Goal: Browse casually

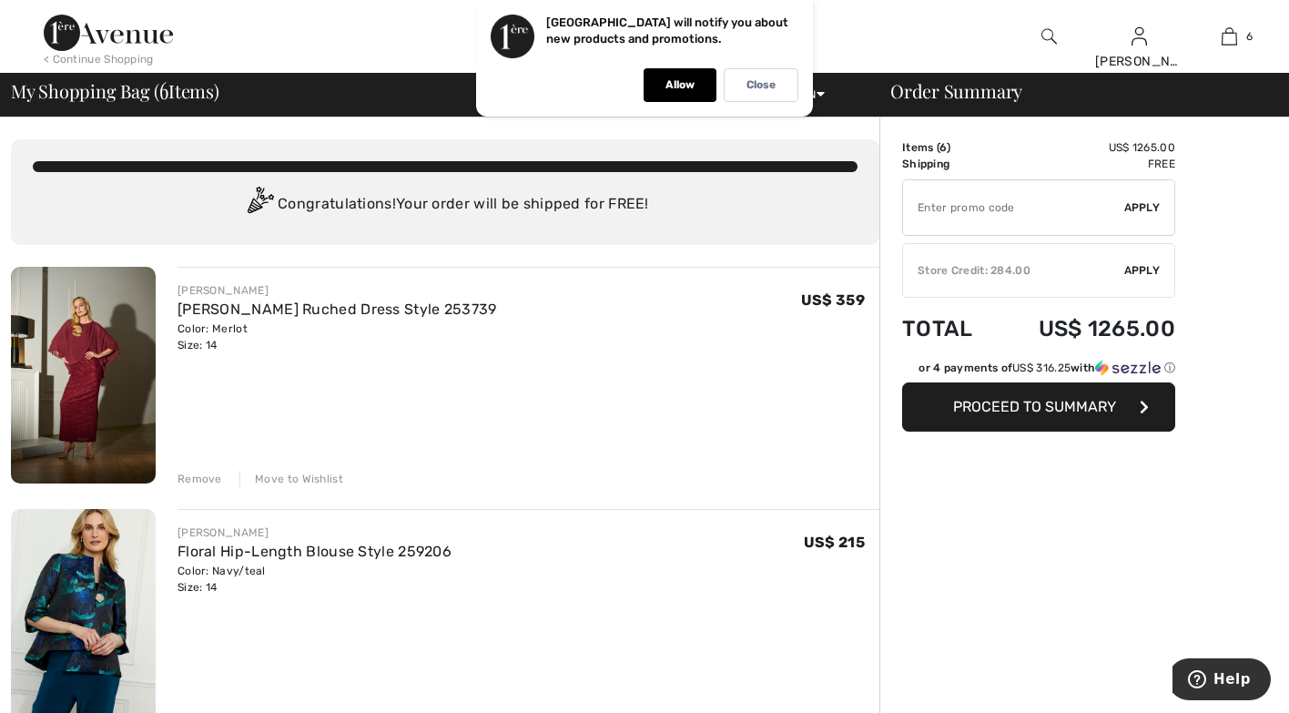
click at [140, 378] on img at bounding box center [83, 375] width 145 height 217
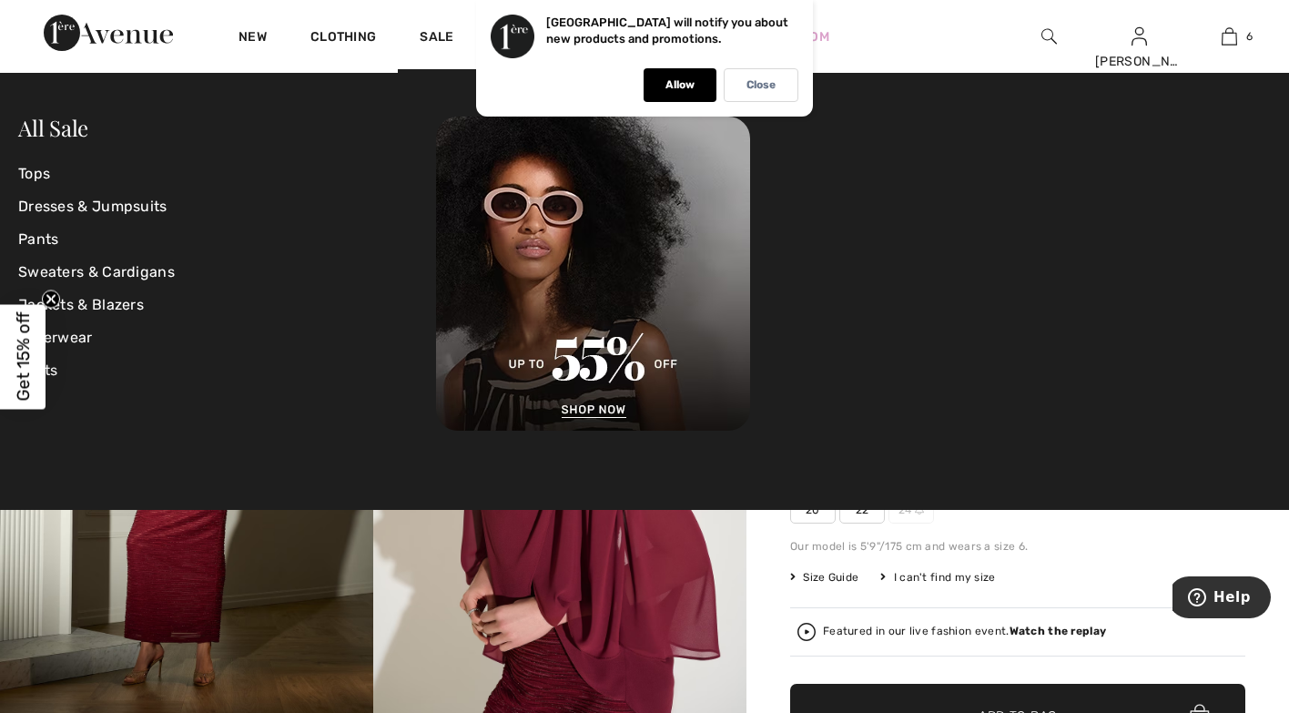
click at [678, 87] on p "Allow" at bounding box center [680, 85] width 29 height 14
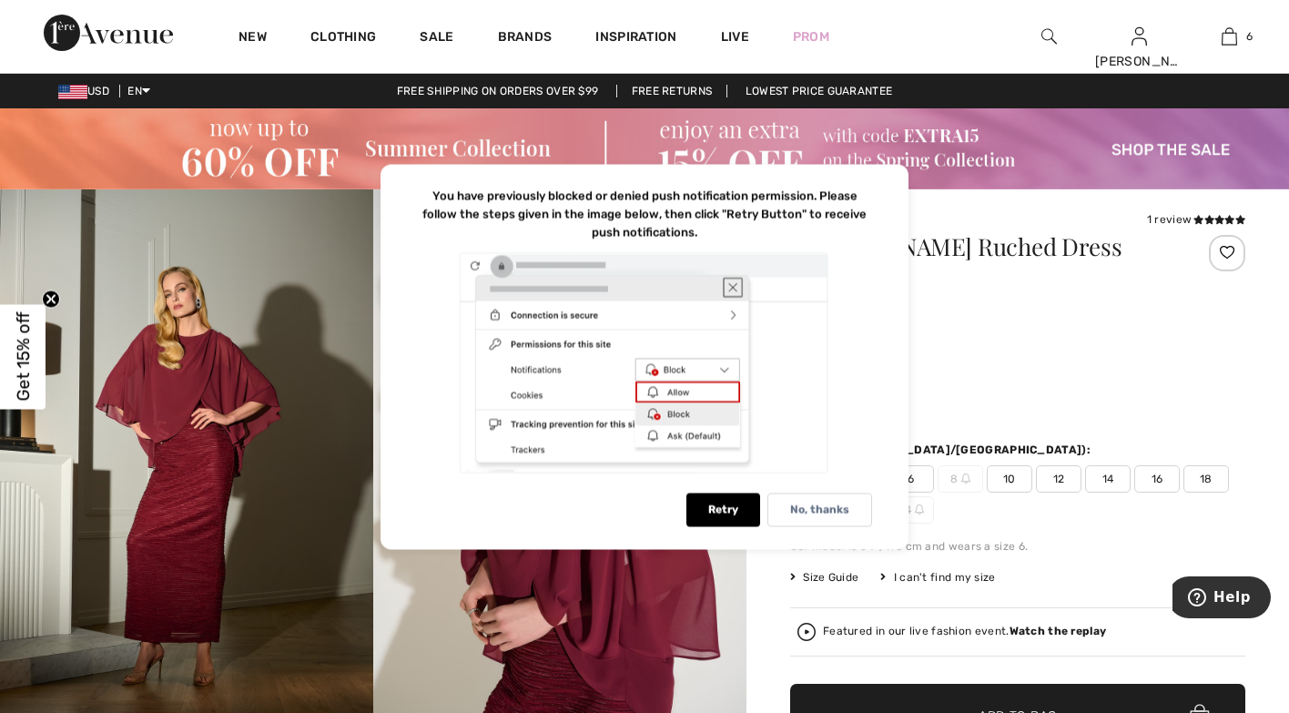
click at [846, 510] on p "No, thanks" at bounding box center [819, 510] width 59 height 14
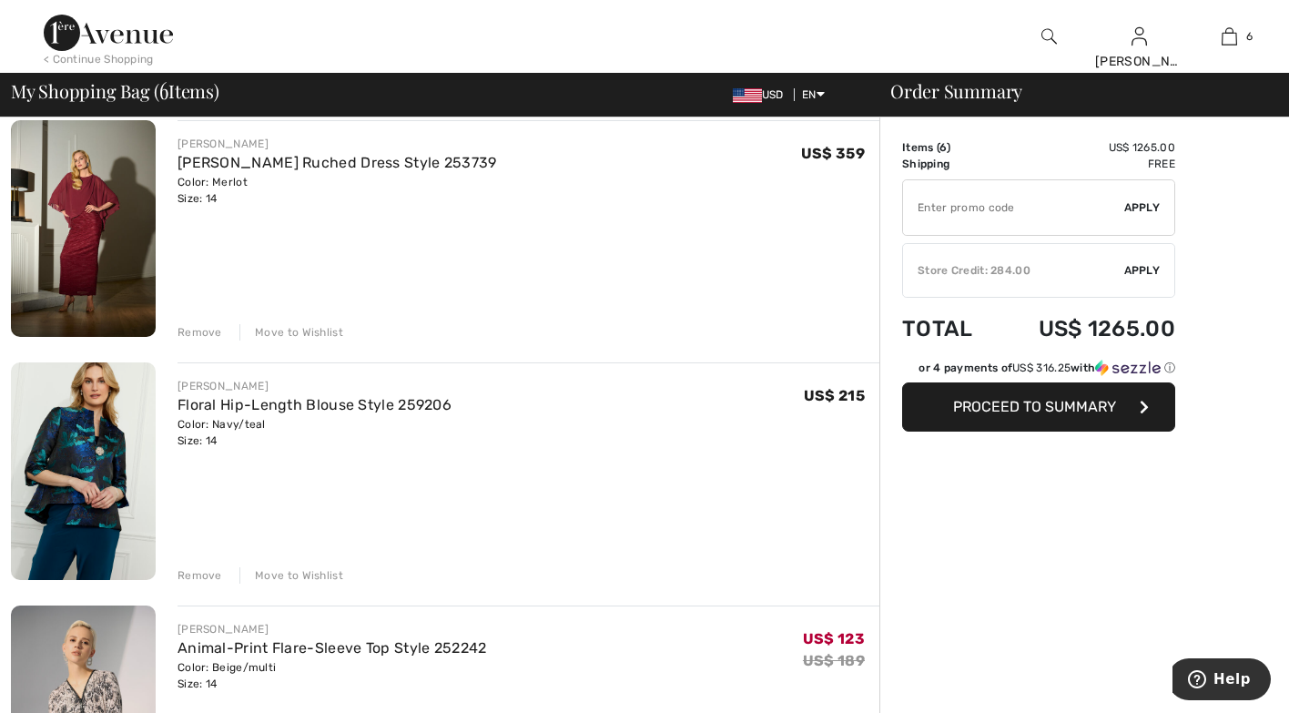
scroll to position [182, 0]
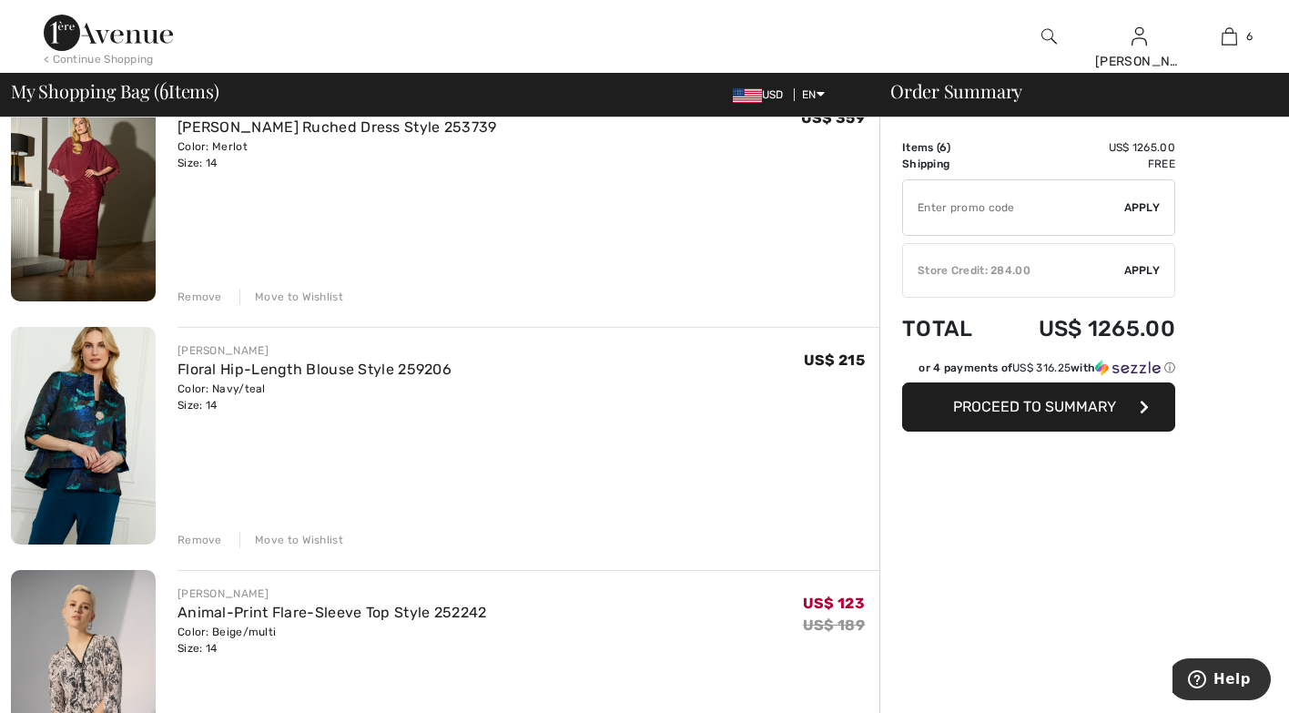
click at [91, 448] on img at bounding box center [83, 435] width 145 height 217
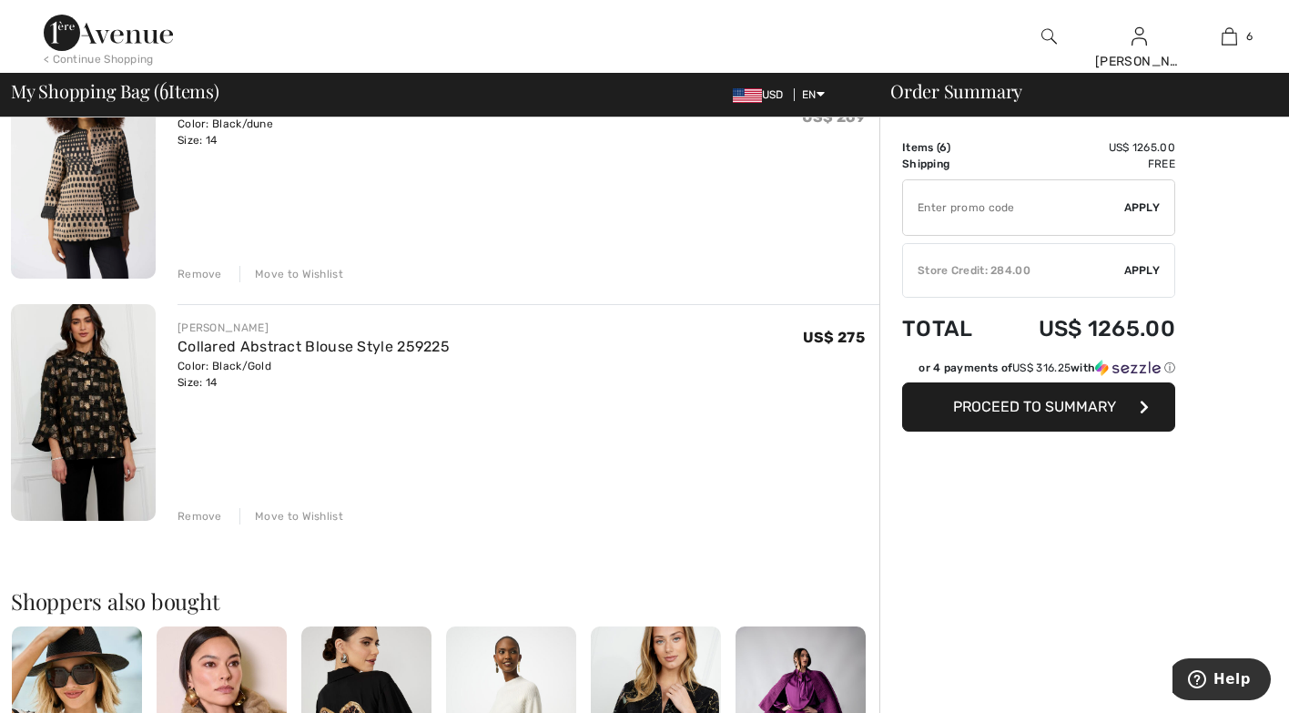
scroll to position [1184, 0]
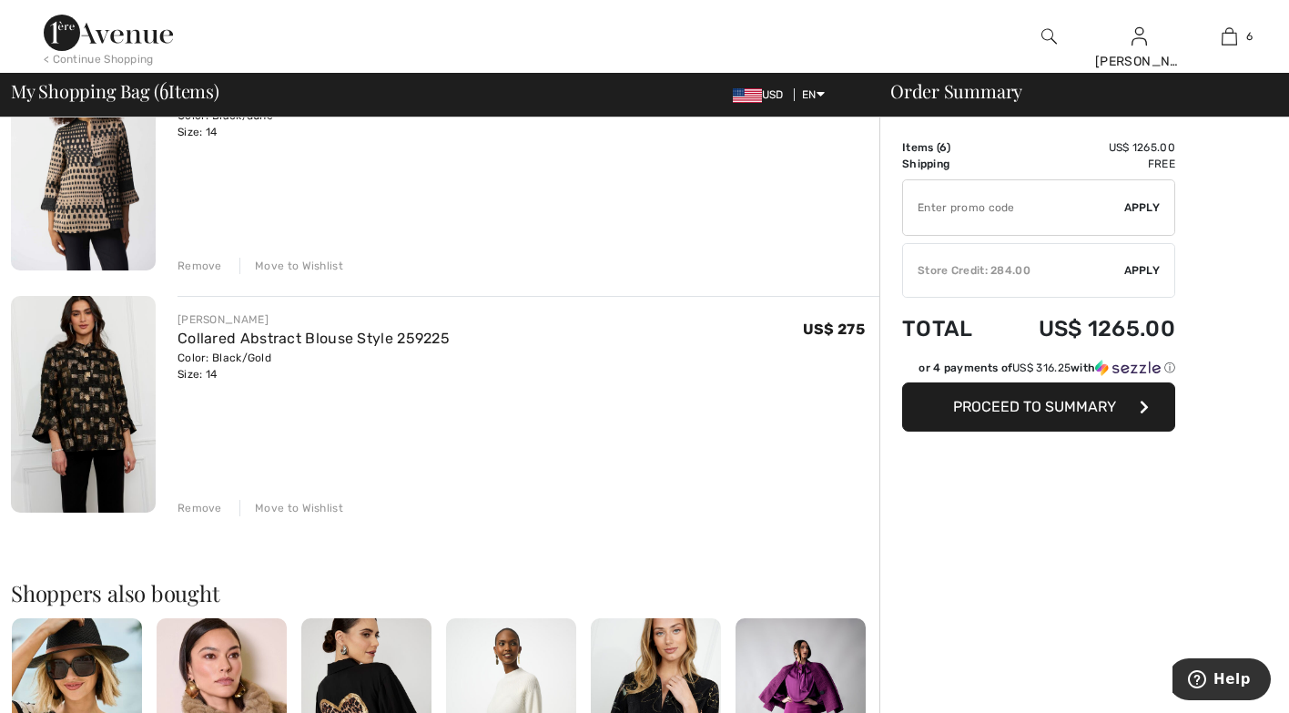
click at [87, 436] on img at bounding box center [83, 404] width 145 height 217
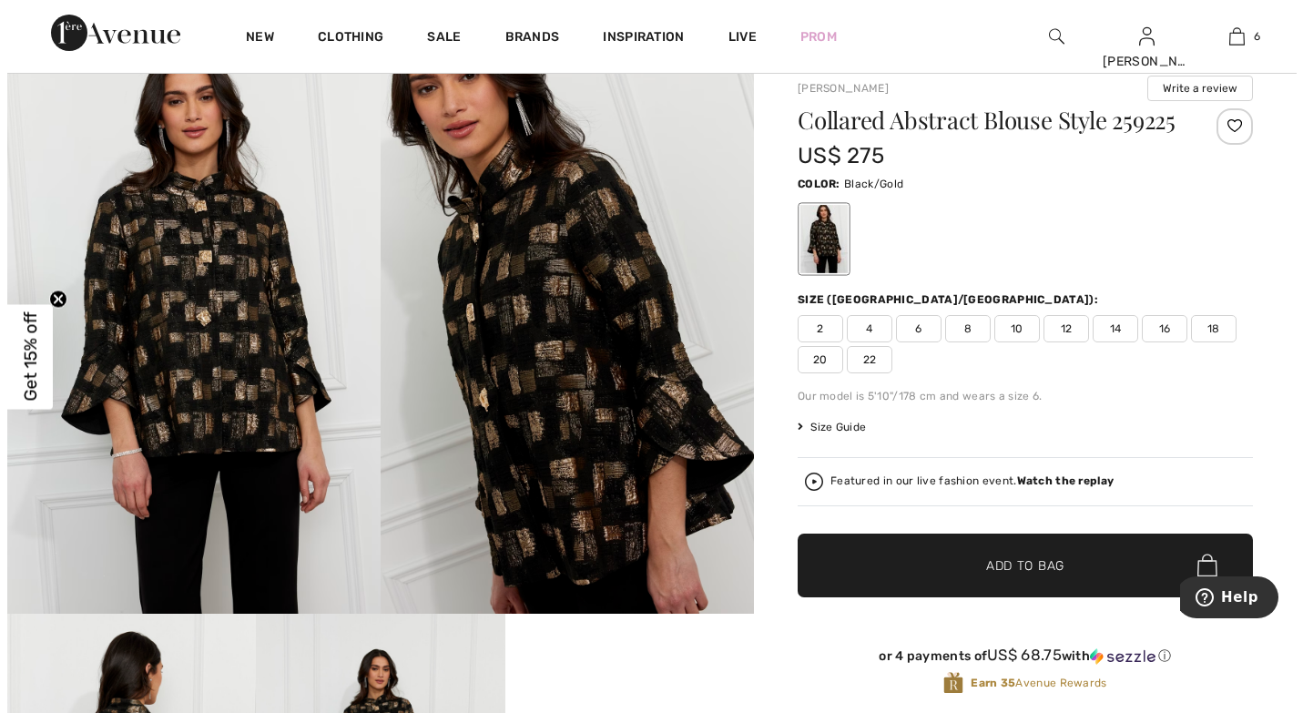
scroll to position [91, 0]
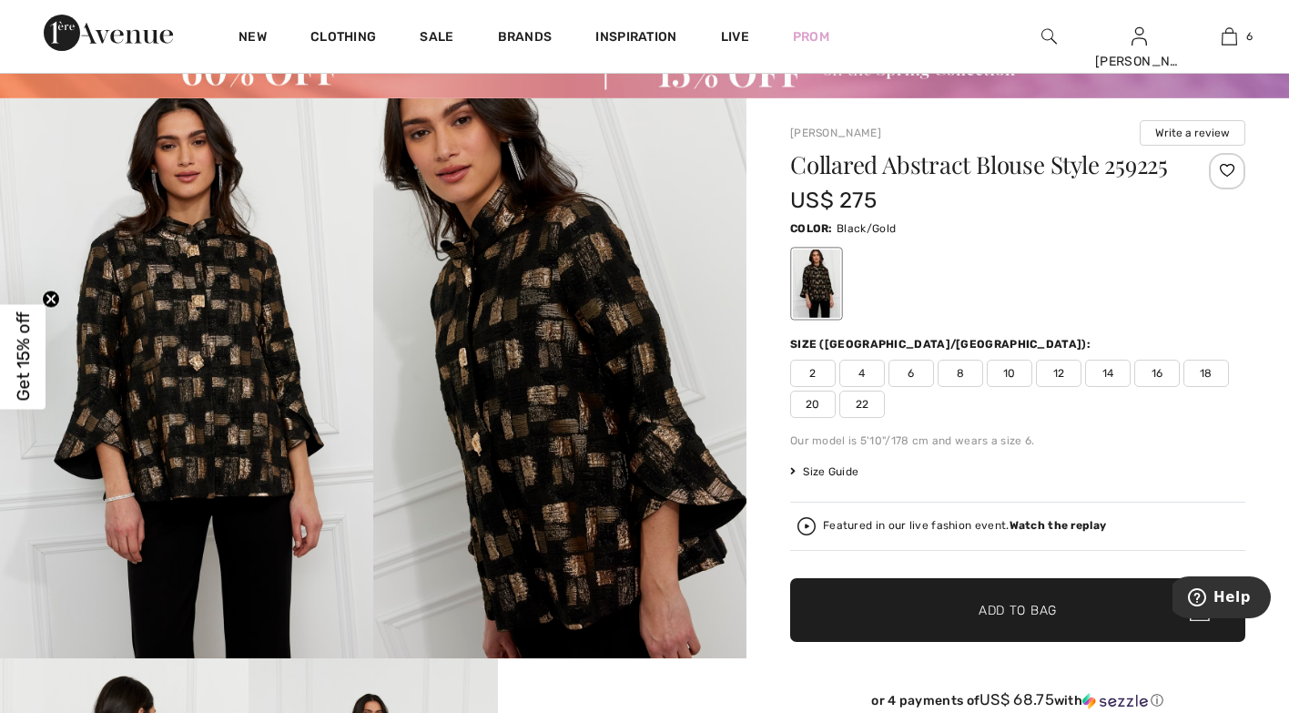
click at [192, 381] on img at bounding box center [186, 378] width 373 height 560
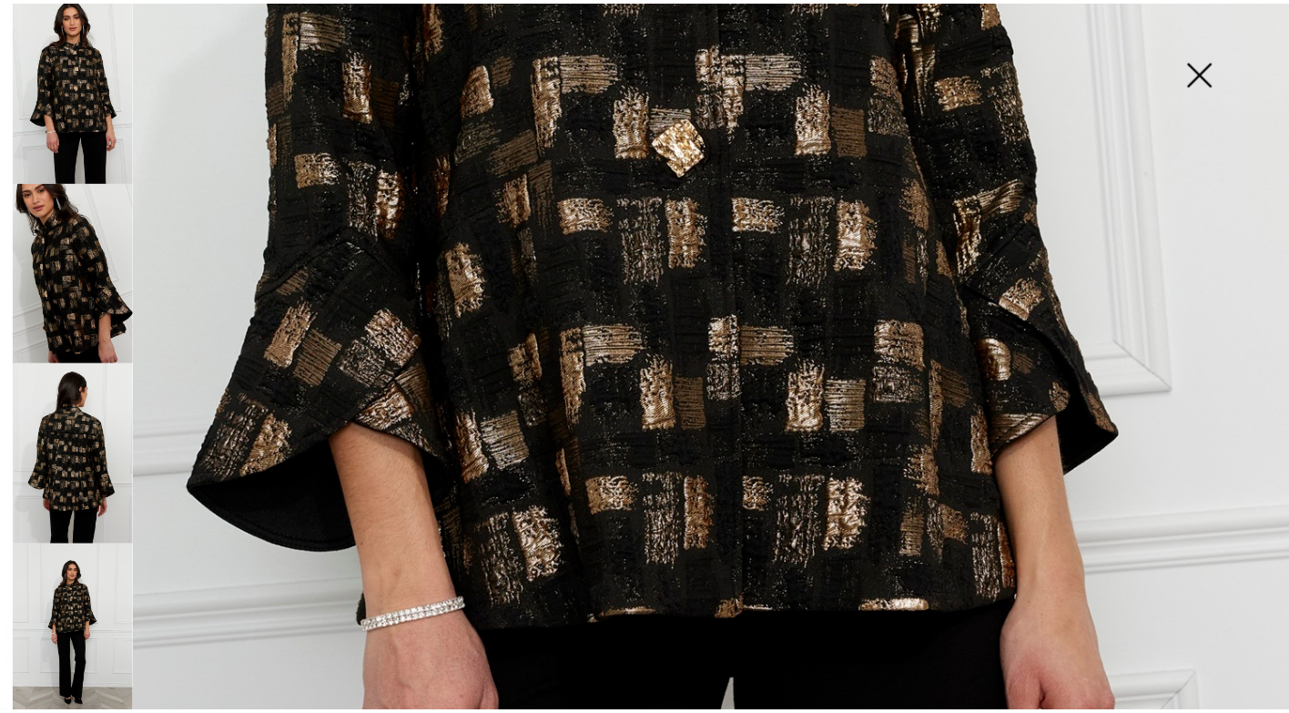
scroll to position [819, 0]
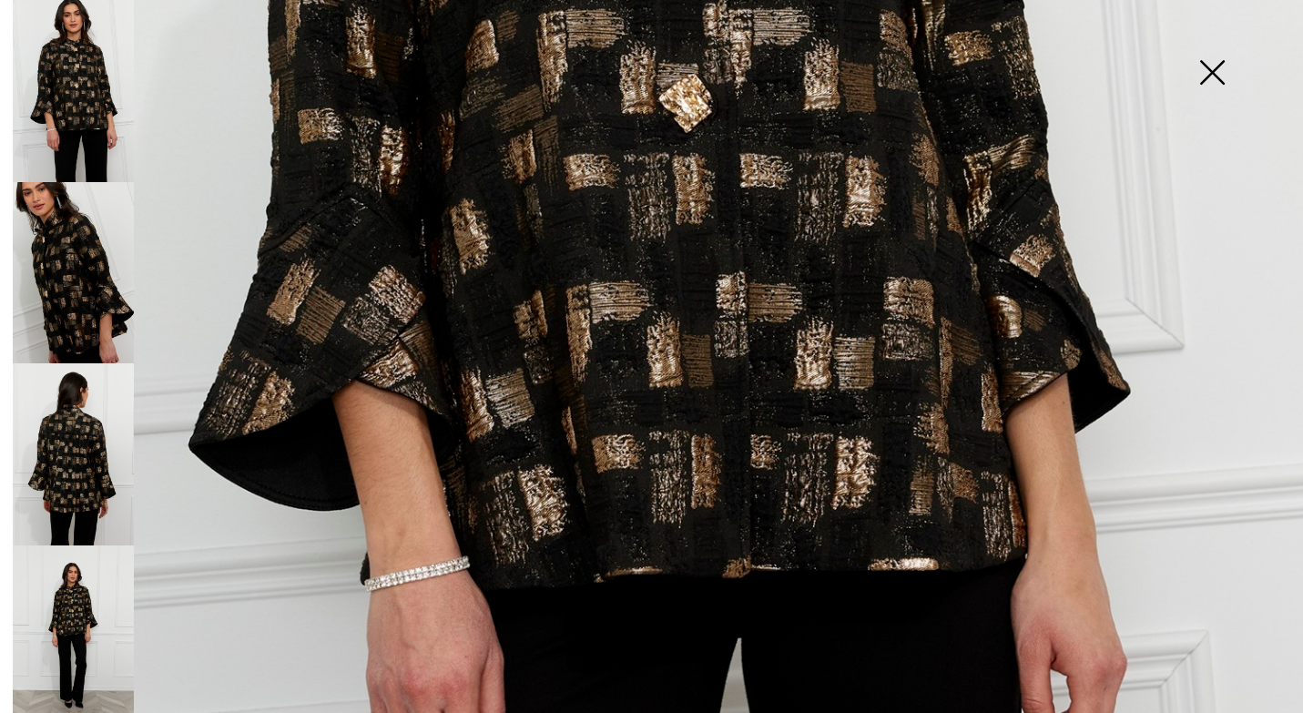
click at [1230, 70] on img at bounding box center [1211, 74] width 91 height 94
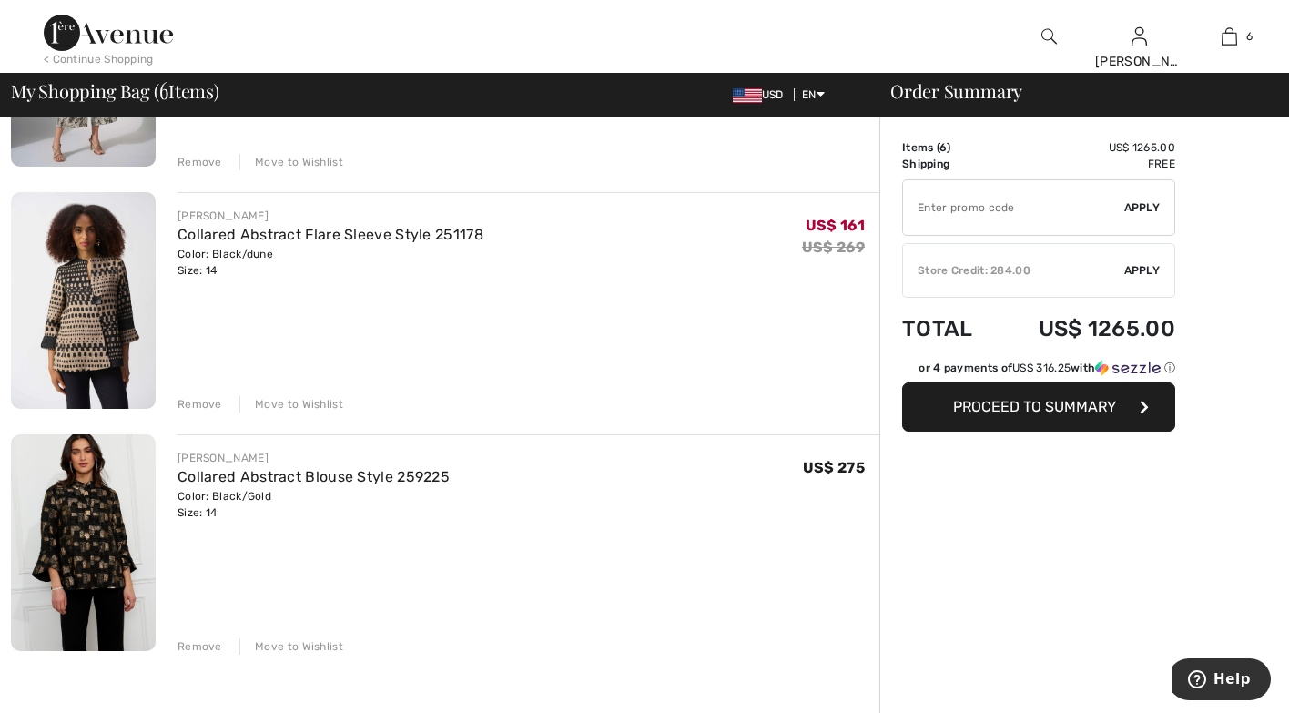
scroll to position [1092, 0]
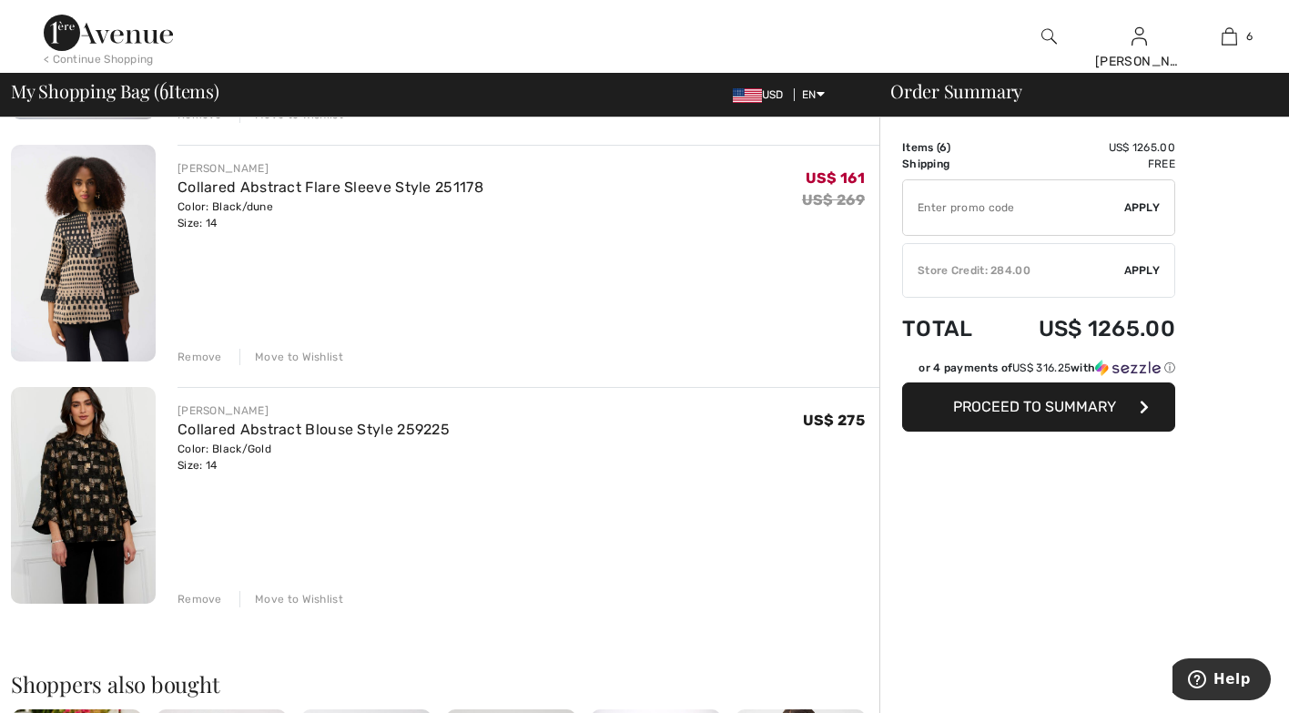
click at [110, 286] on img at bounding box center [83, 253] width 145 height 217
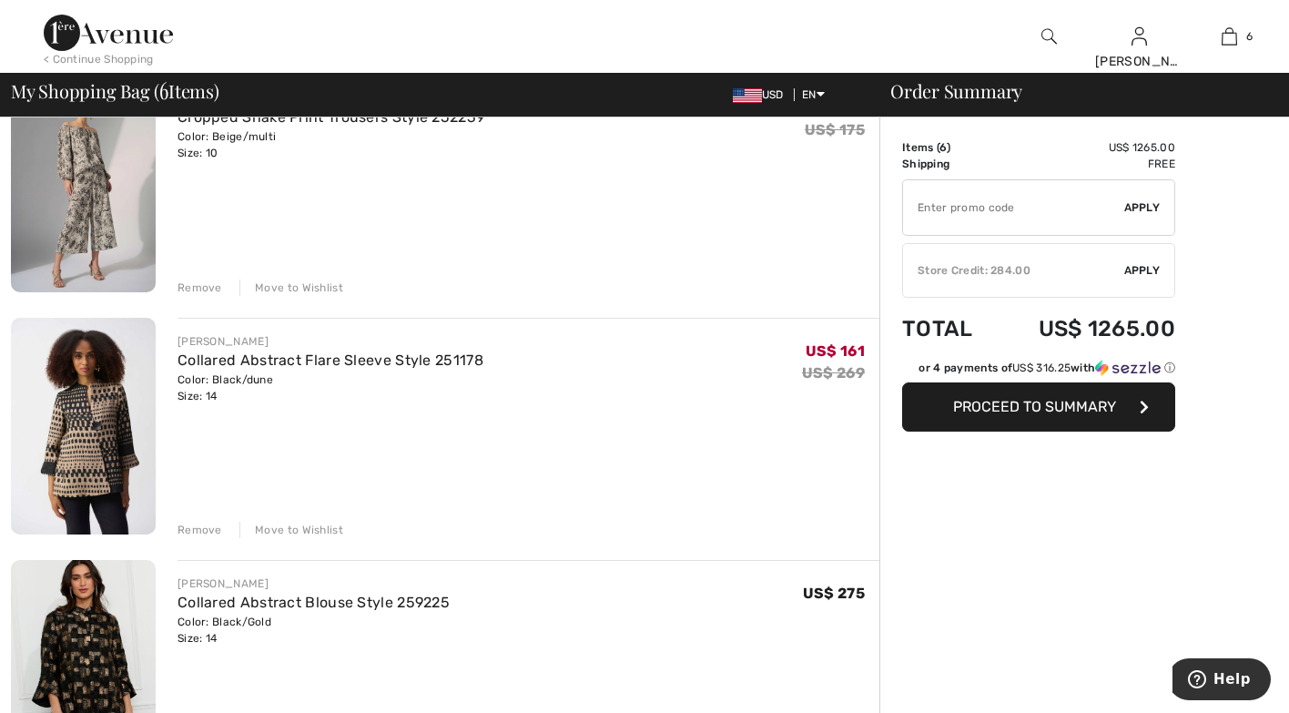
scroll to position [637, 0]
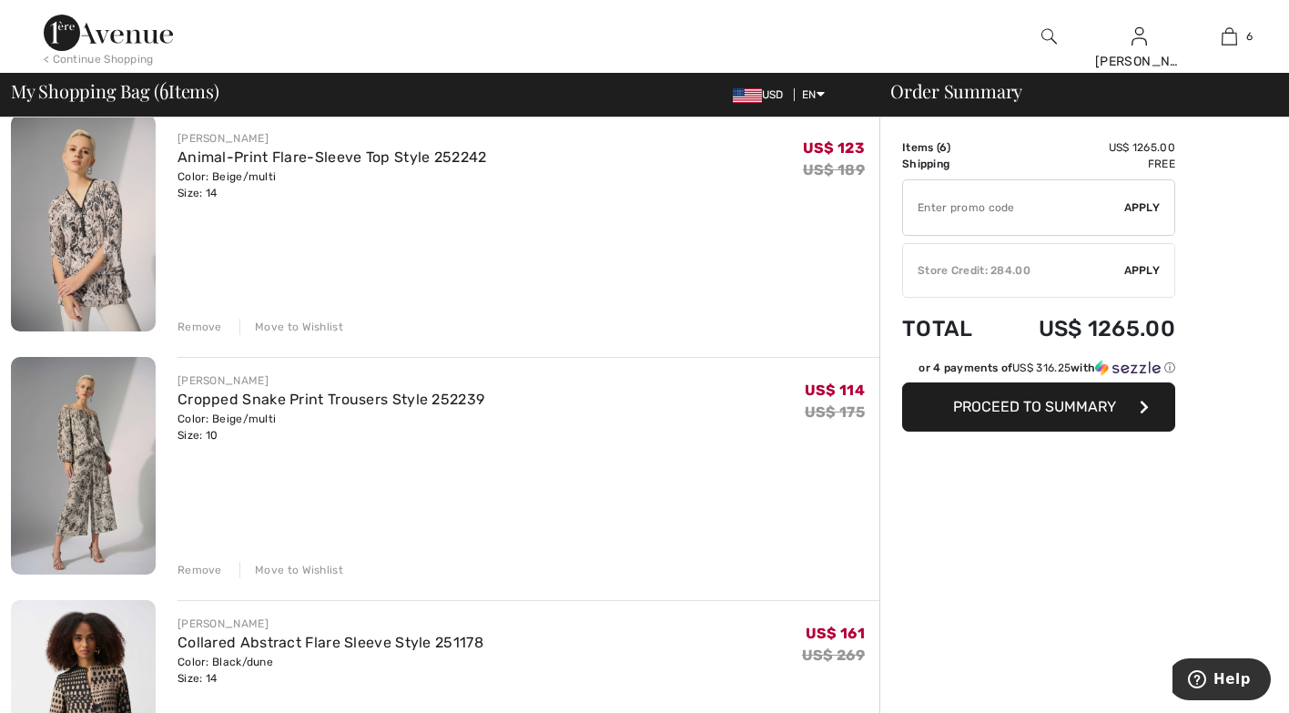
click at [112, 431] on img at bounding box center [83, 465] width 145 height 217
click at [117, 241] on img at bounding box center [83, 223] width 145 height 217
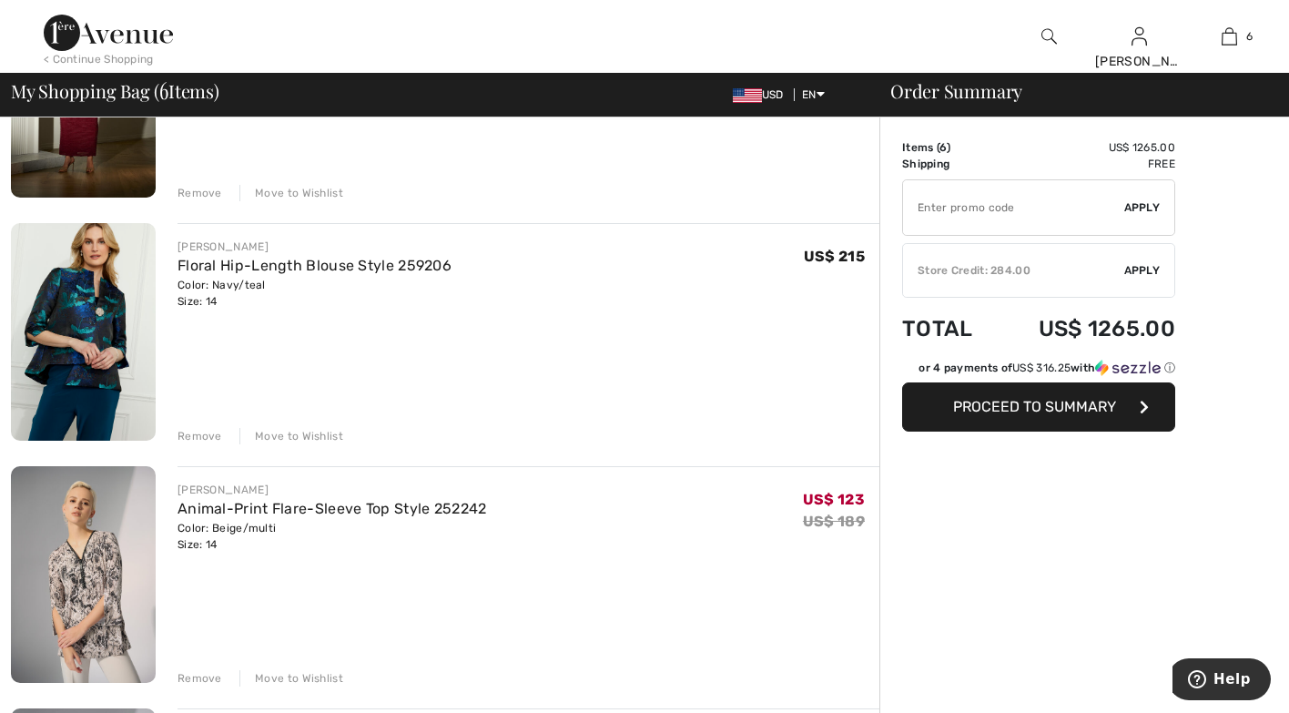
scroll to position [91, 0]
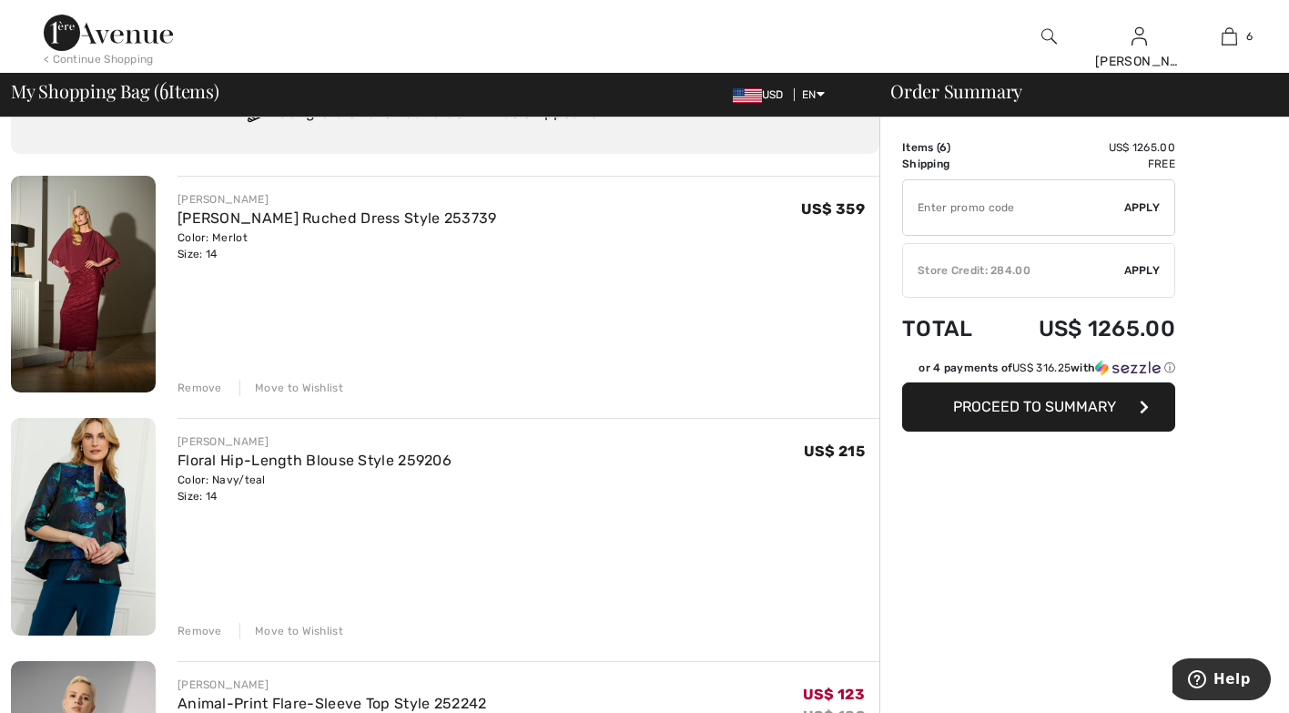
click at [79, 523] on img at bounding box center [83, 526] width 145 height 217
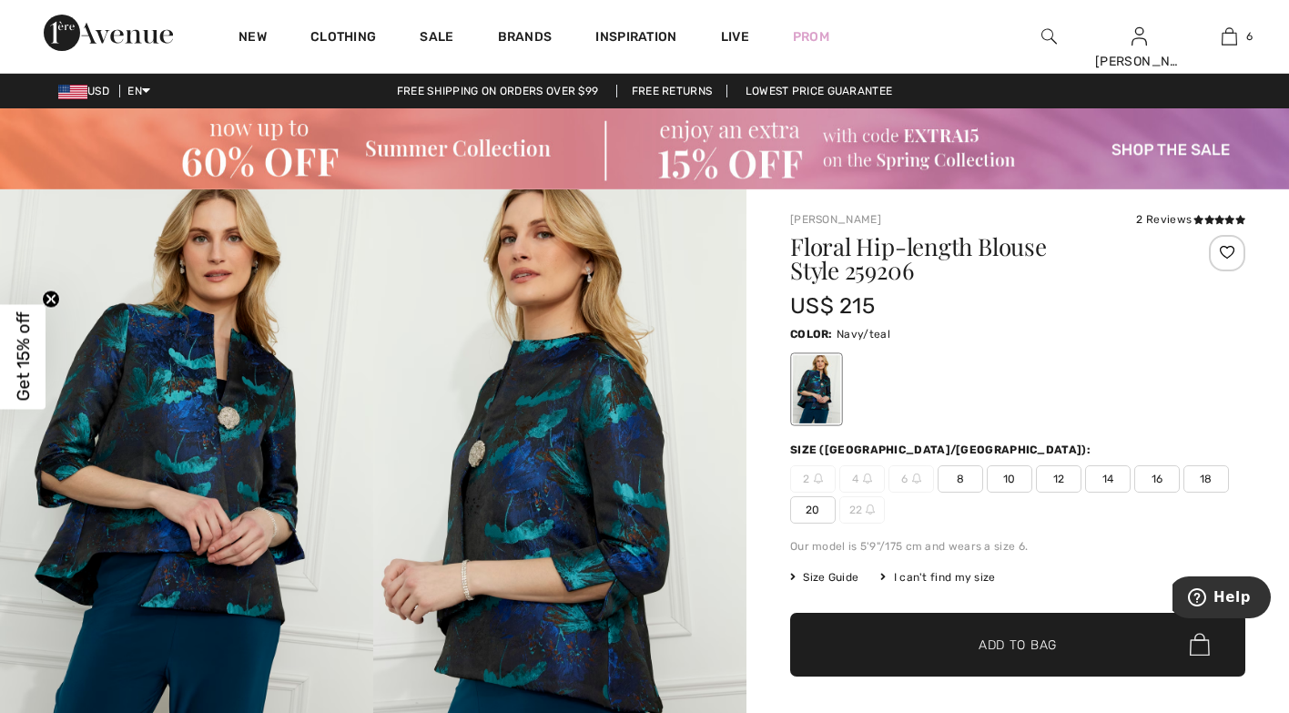
click at [245, 447] on img at bounding box center [186, 469] width 373 height 560
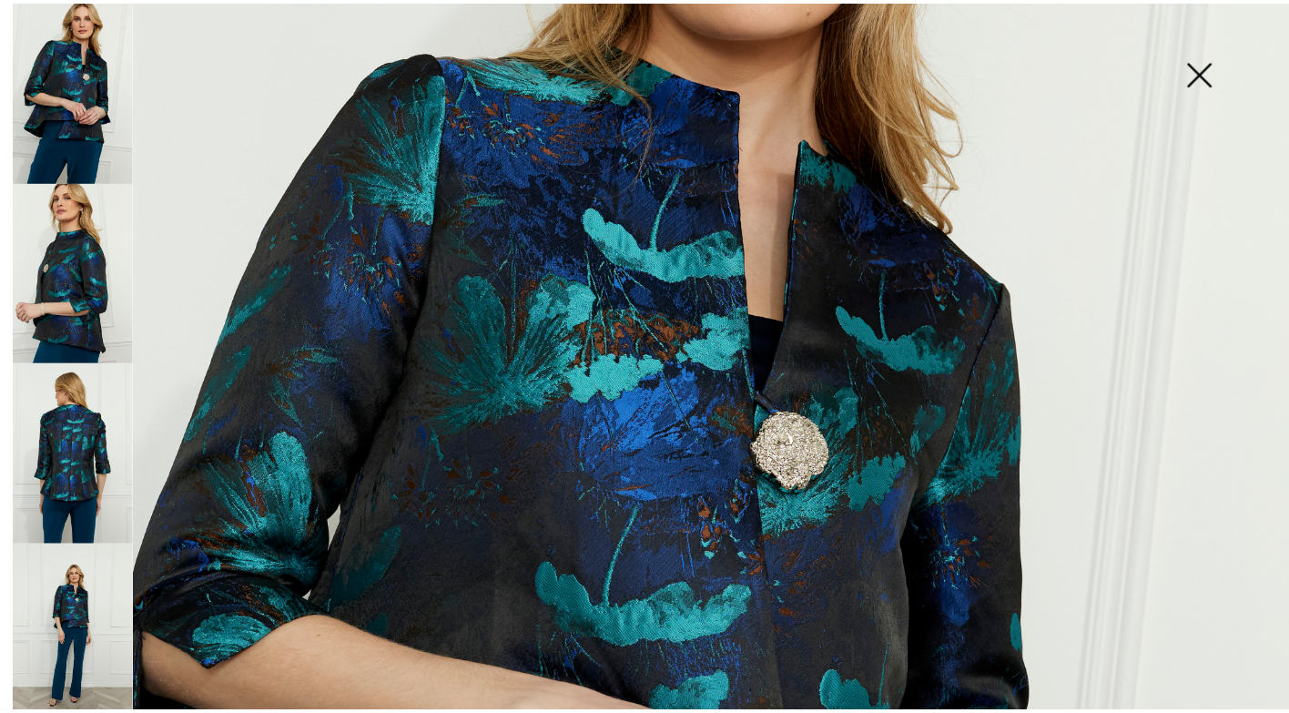
scroll to position [182, 0]
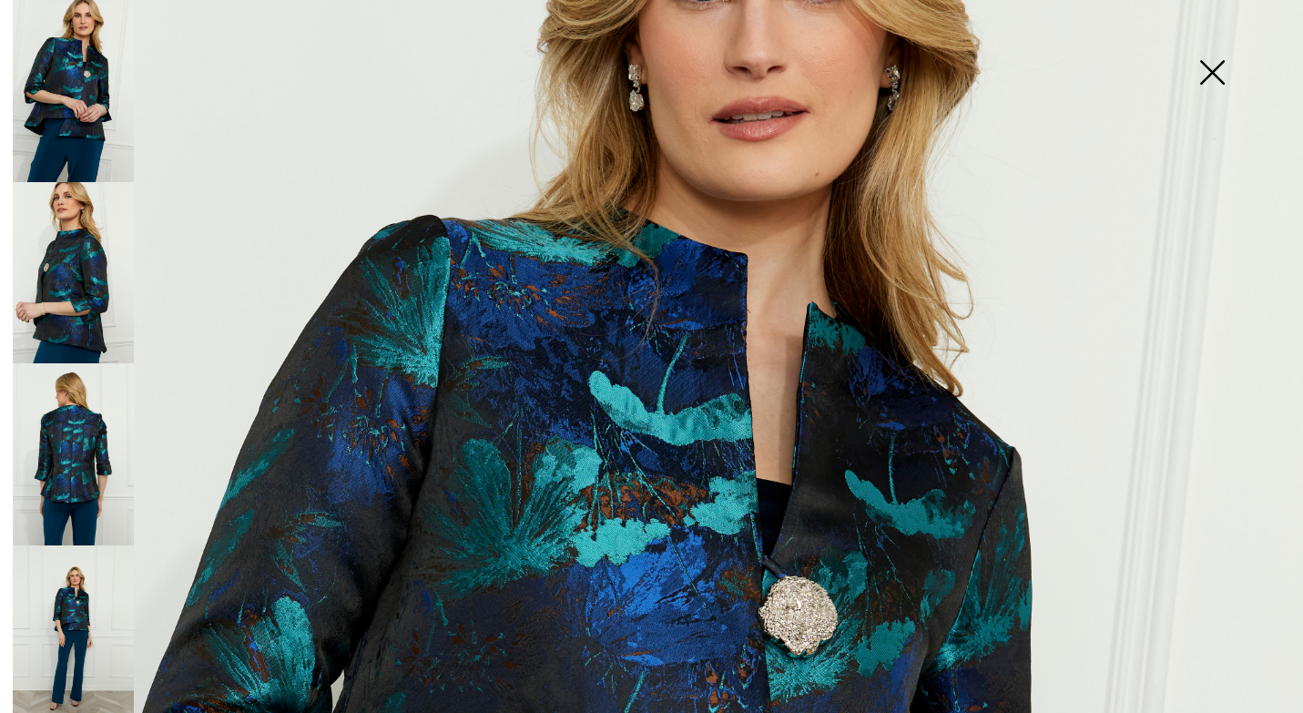
click at [1205, 76] on img at bounding box center [1211, 74] width 91 height 94
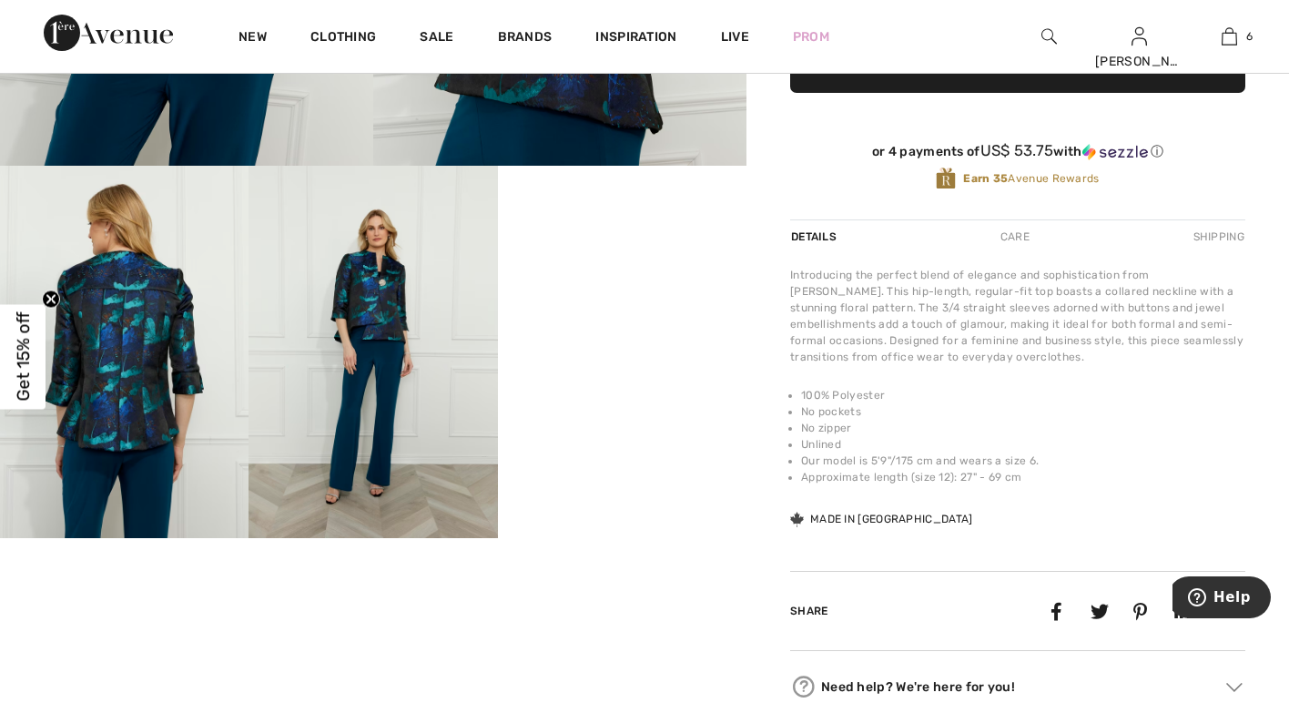
scroll to position [637, 0]
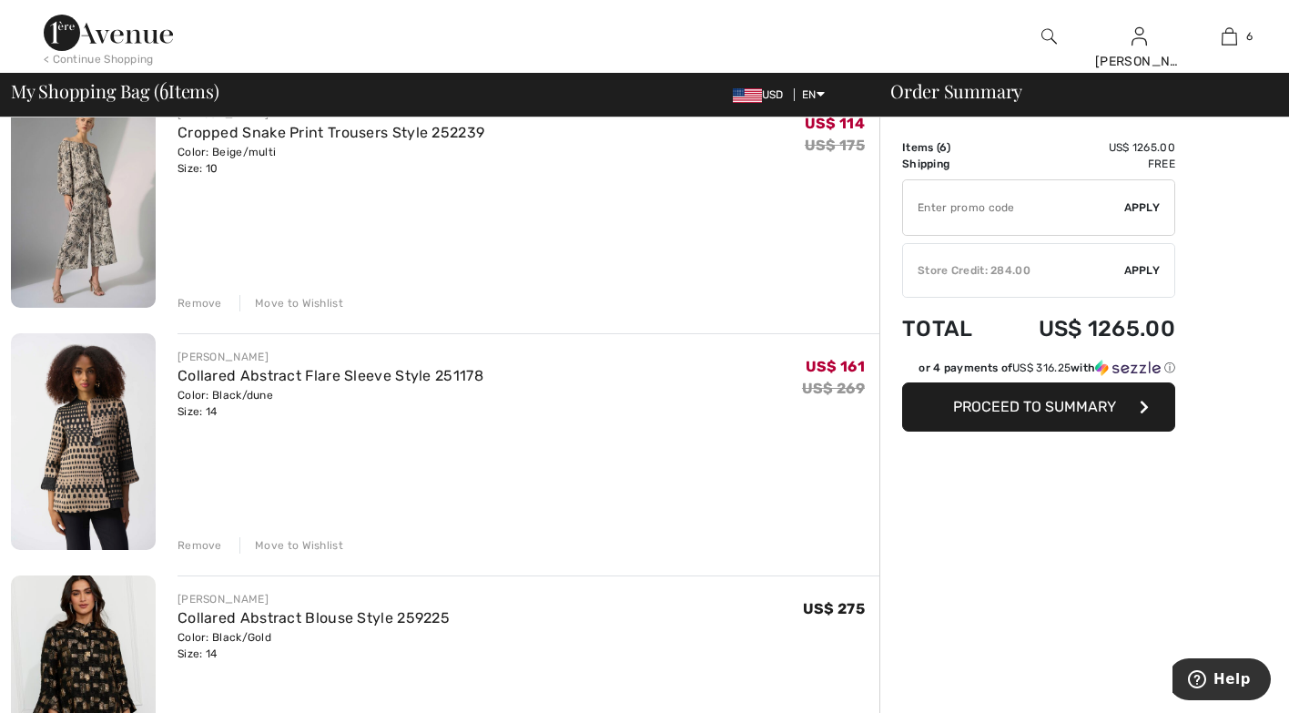
scroll to position [1001, 0]
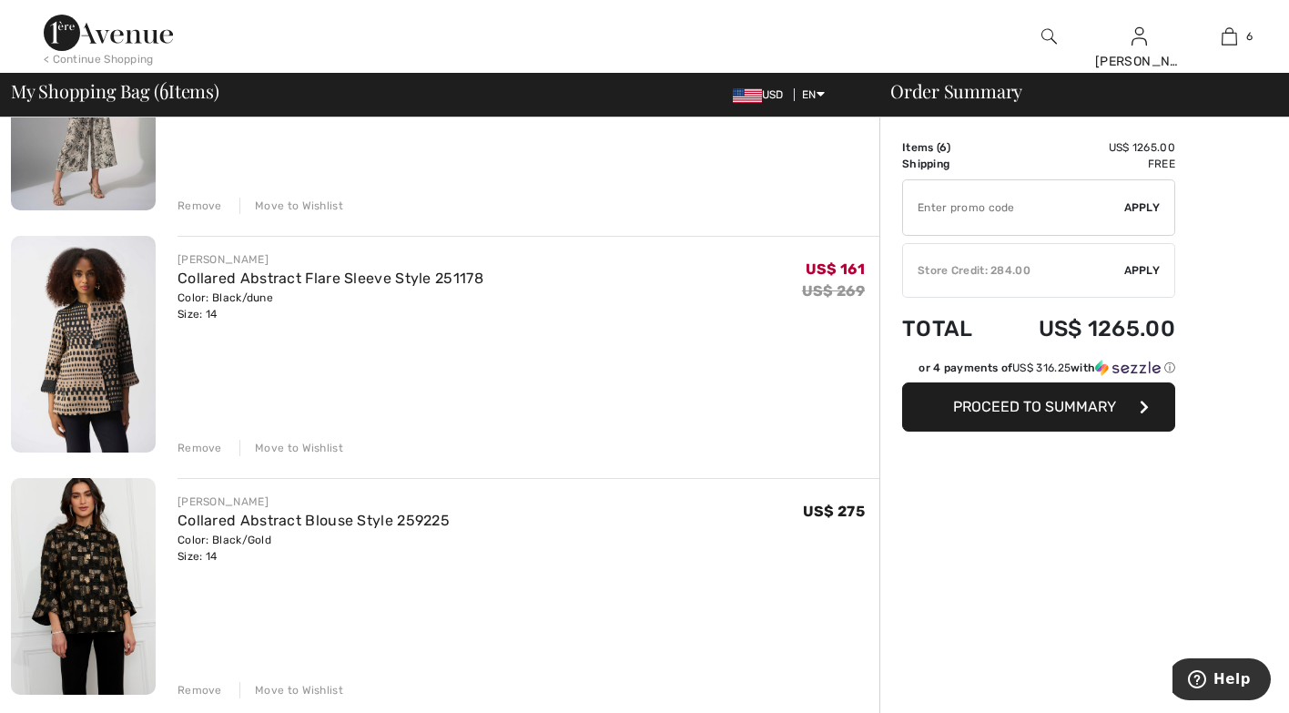
click at [56, 557] on img at bounding box center [83, 586] width 145 height 217
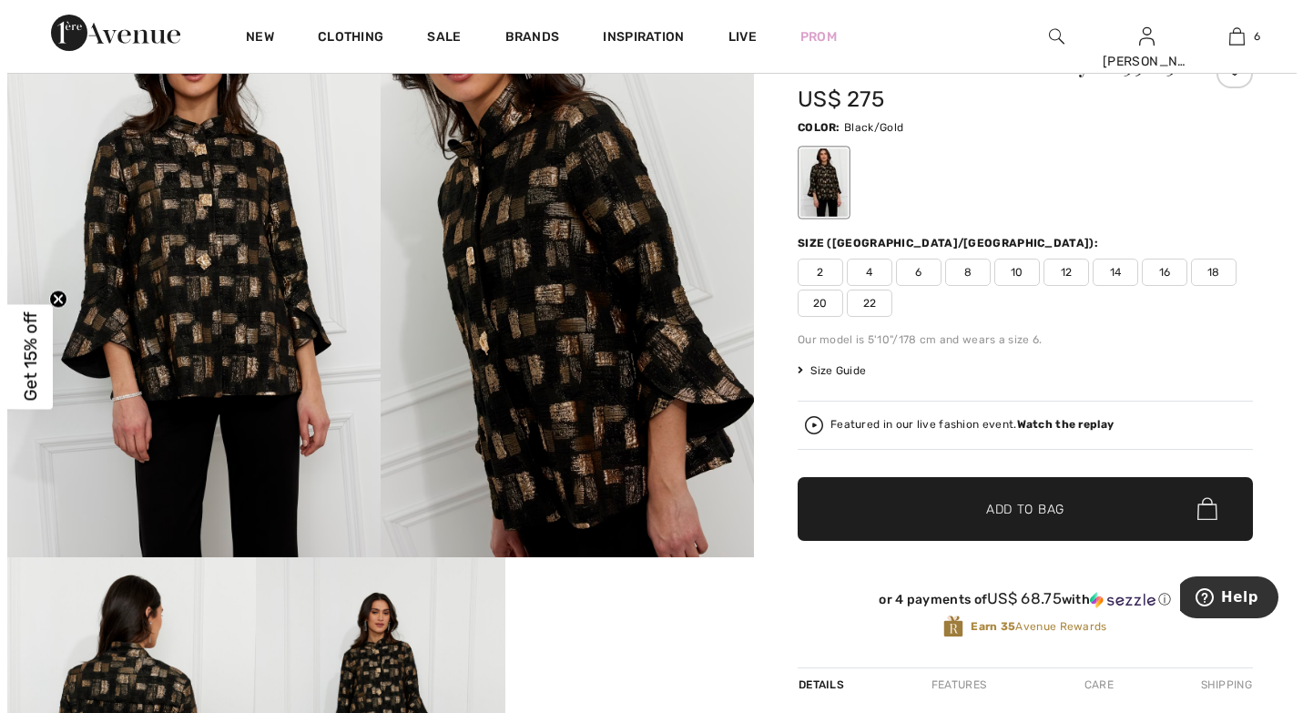
scroll to position [91, 0]
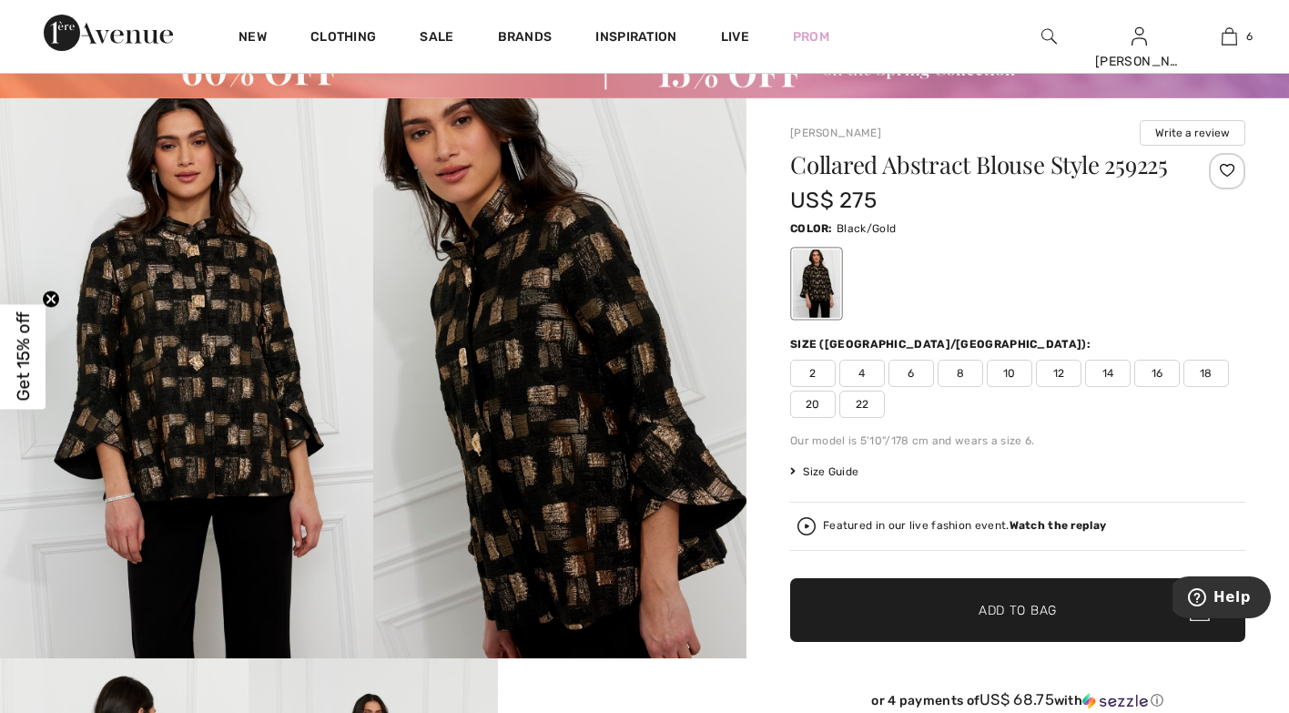
click at [169, 384] on img at bounding box center [186, 378] width 373 height 560
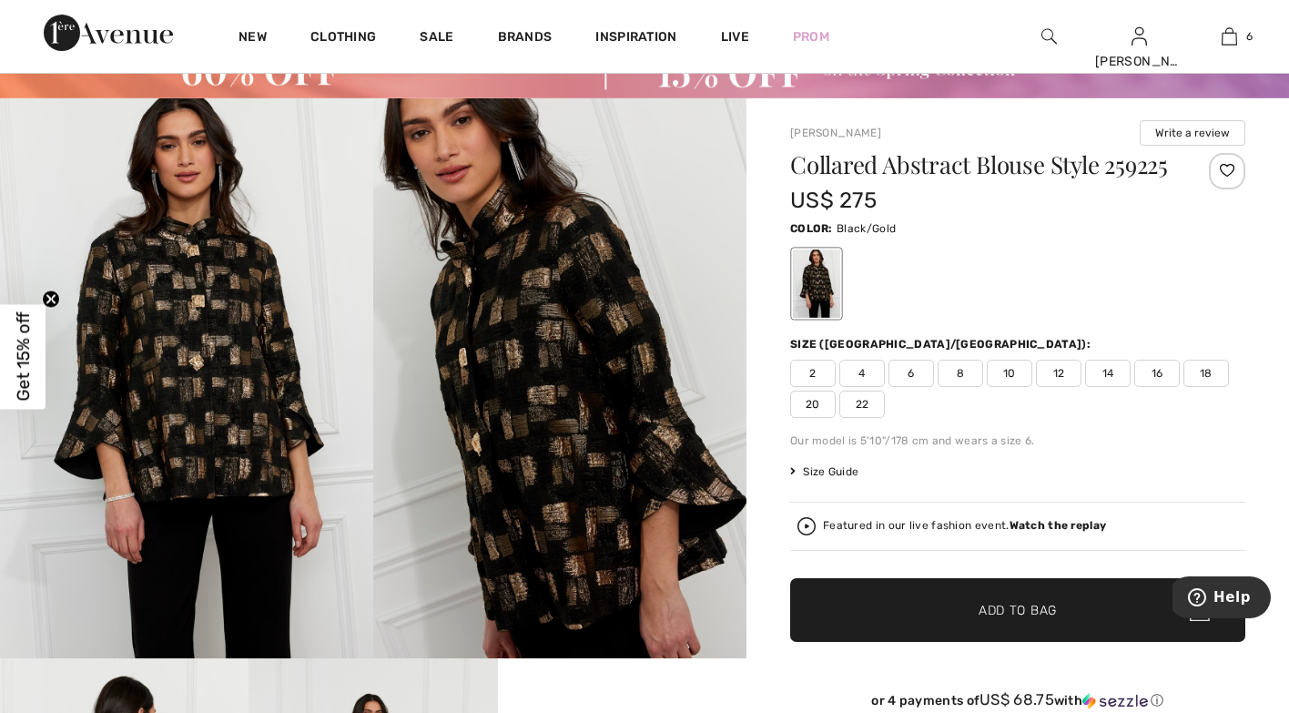
click at [222, 401] on img at bounding box center [186, 378] width 373 height 560
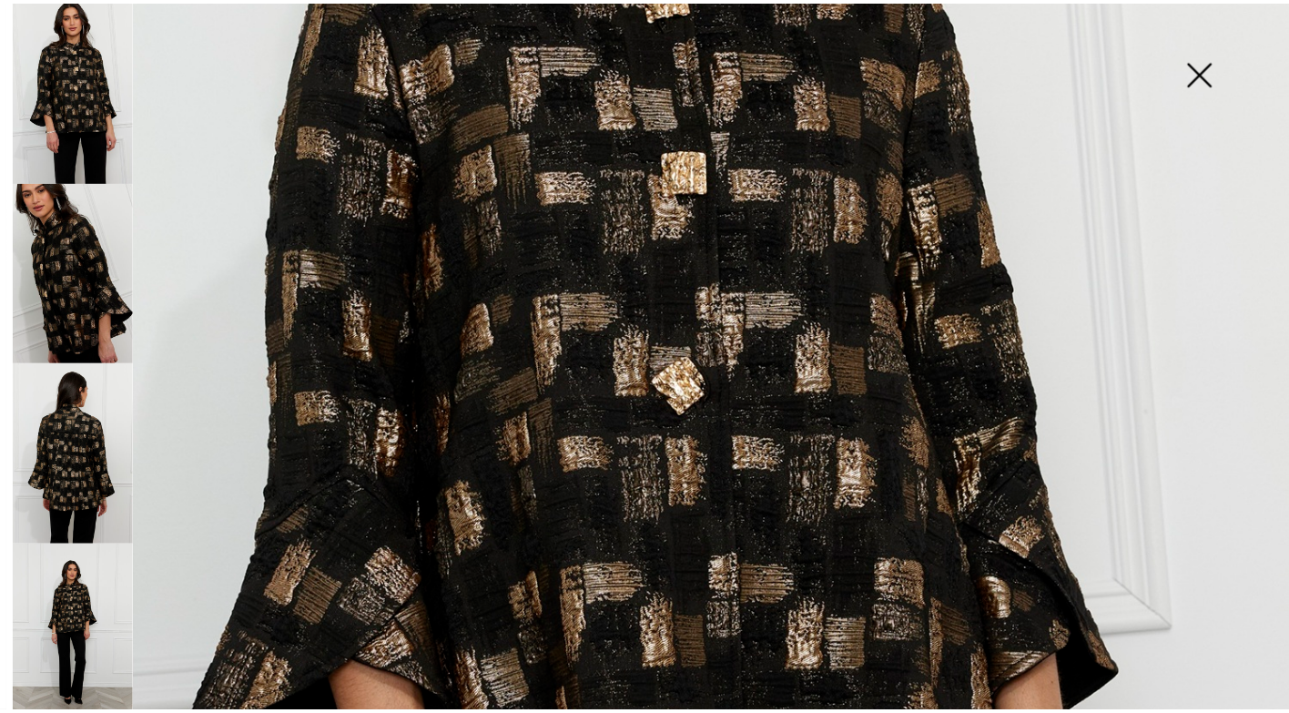
scroll to position [364, 0]
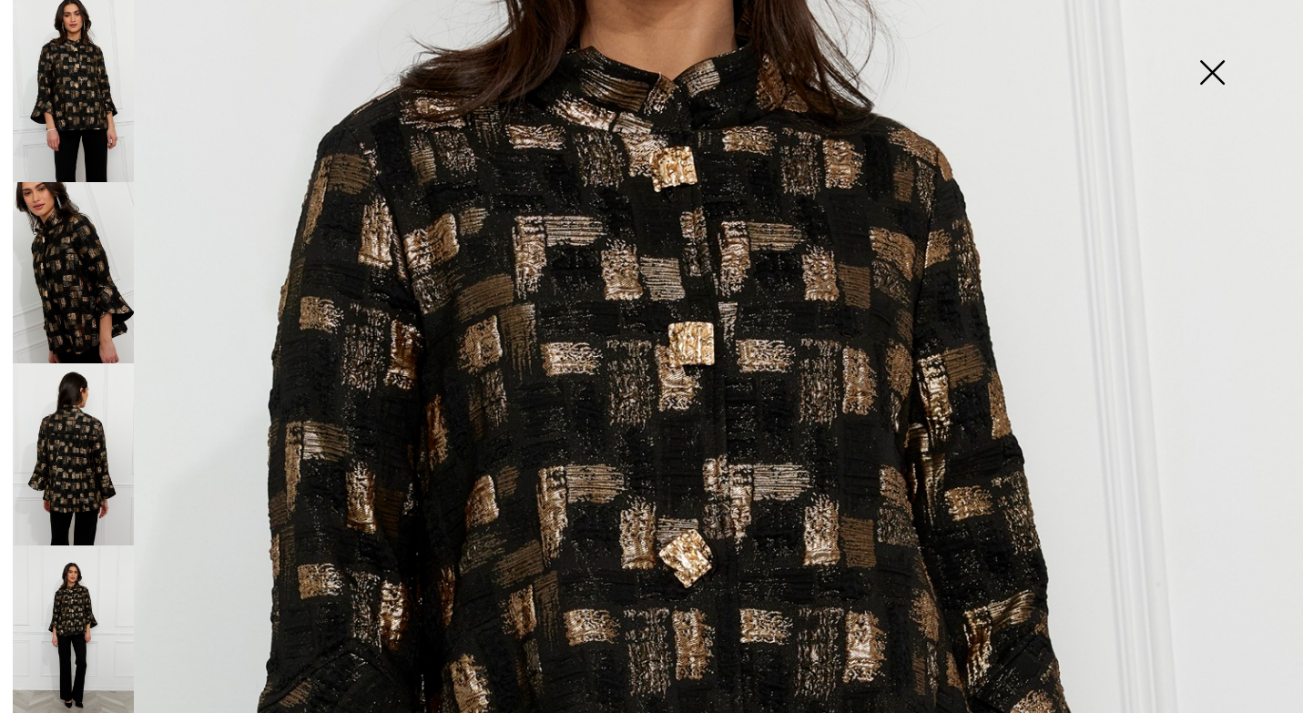
click at [1210, 65] on img at bounding box center [1211, 74] width 91 height 94
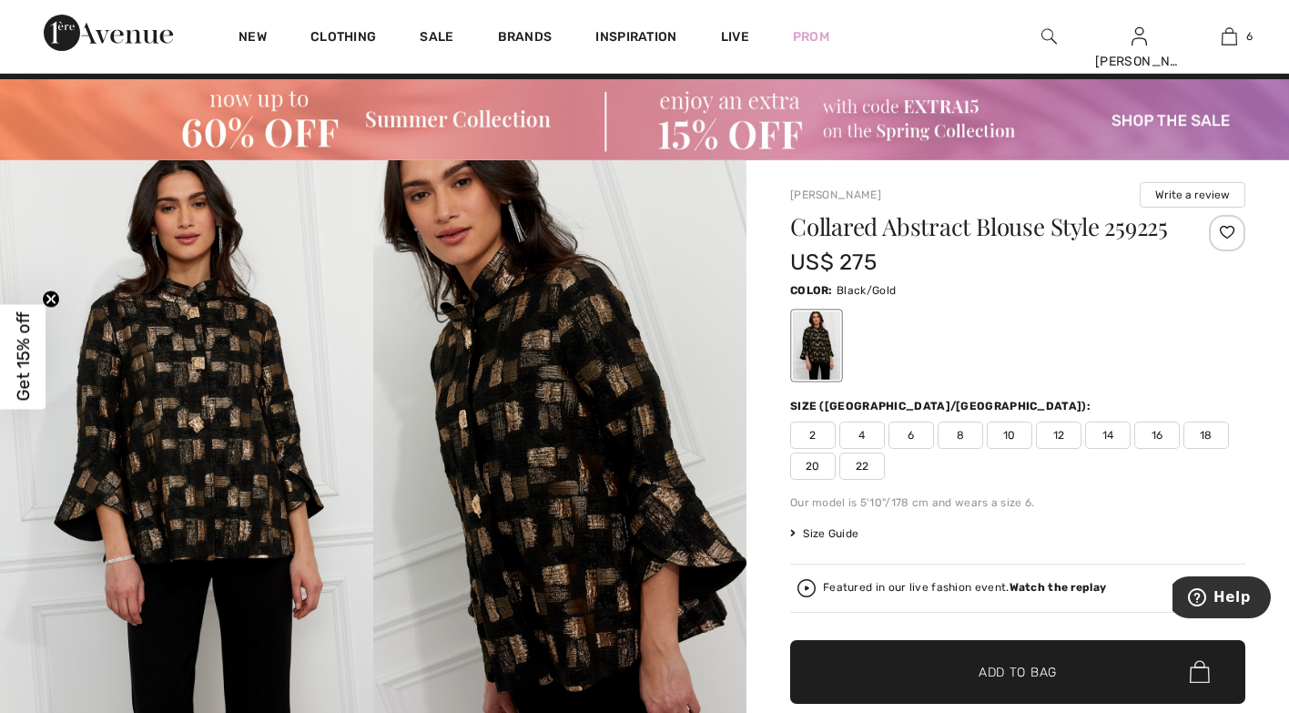
scroll to position [0, 0]
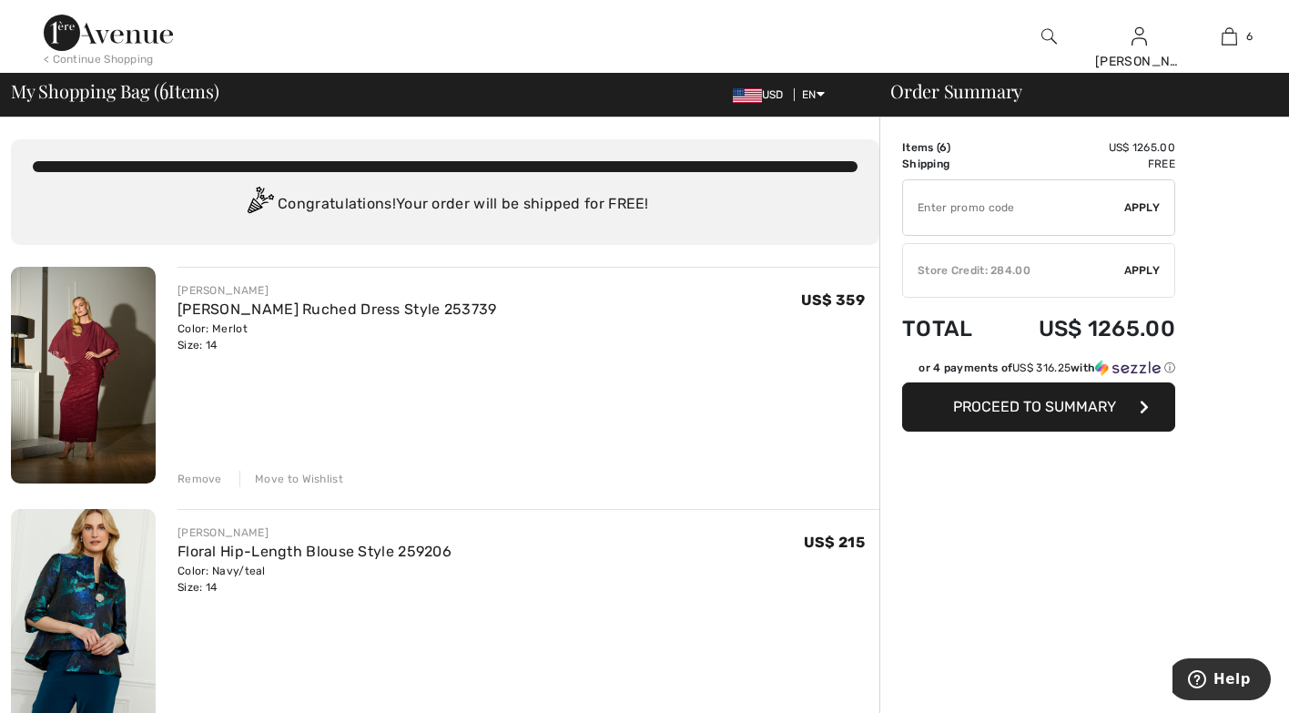
click at [58, 408] on img at bounding box center [83, 375] width 145 height 217
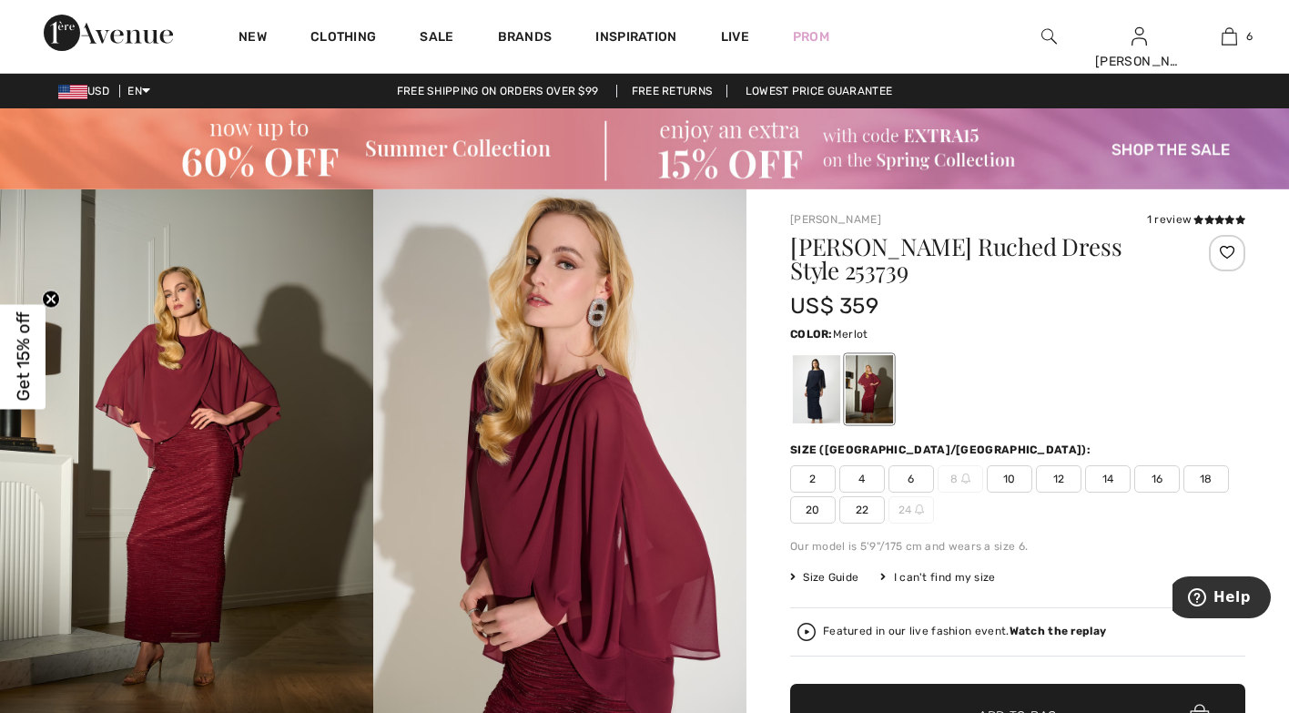
click at [534, 452] on img at bounding box center [559, 469] width 373 height 560
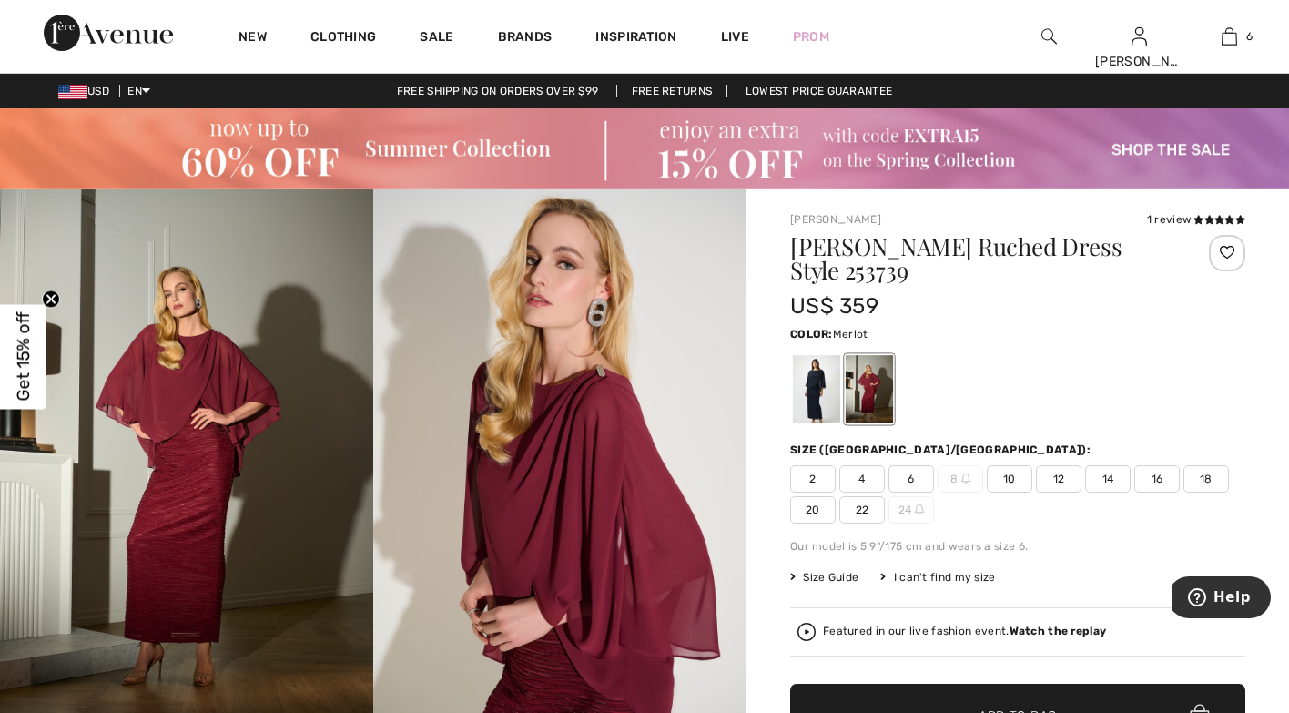
click at [600, 513] on img at bounding box center [559, 469] width 373 height 560
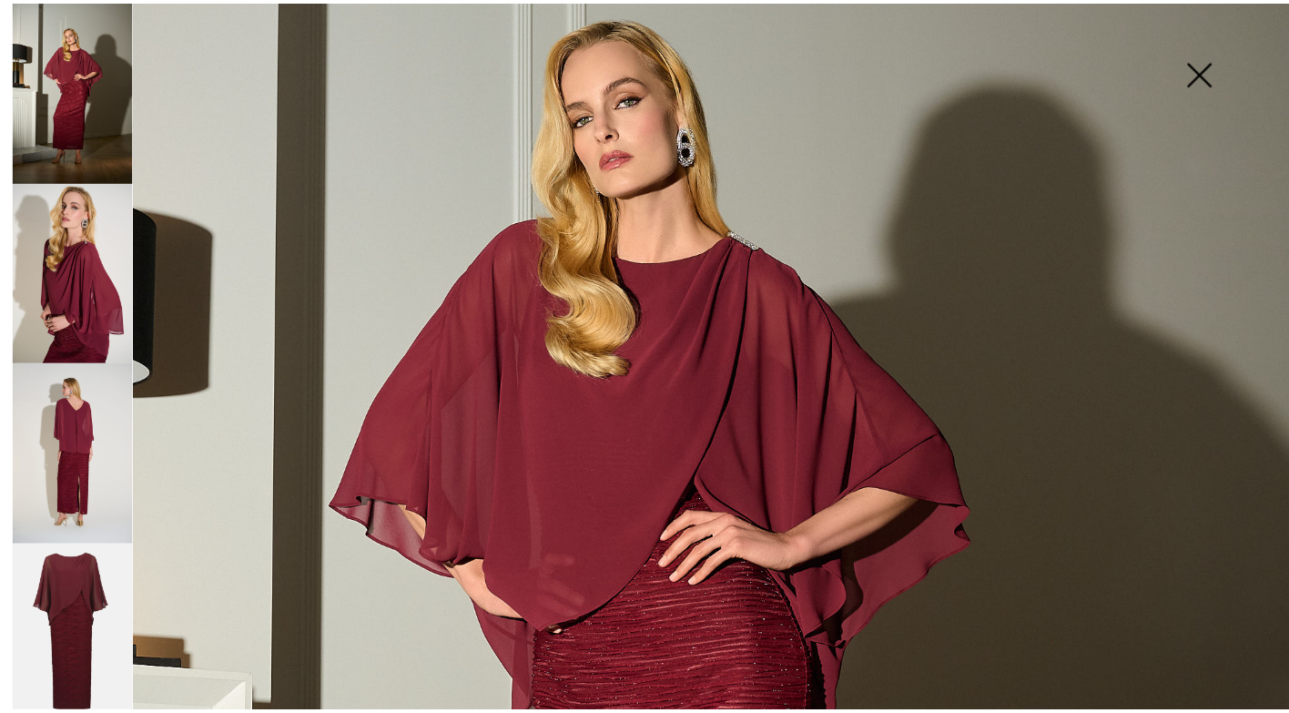
scroll to position [219, 0]
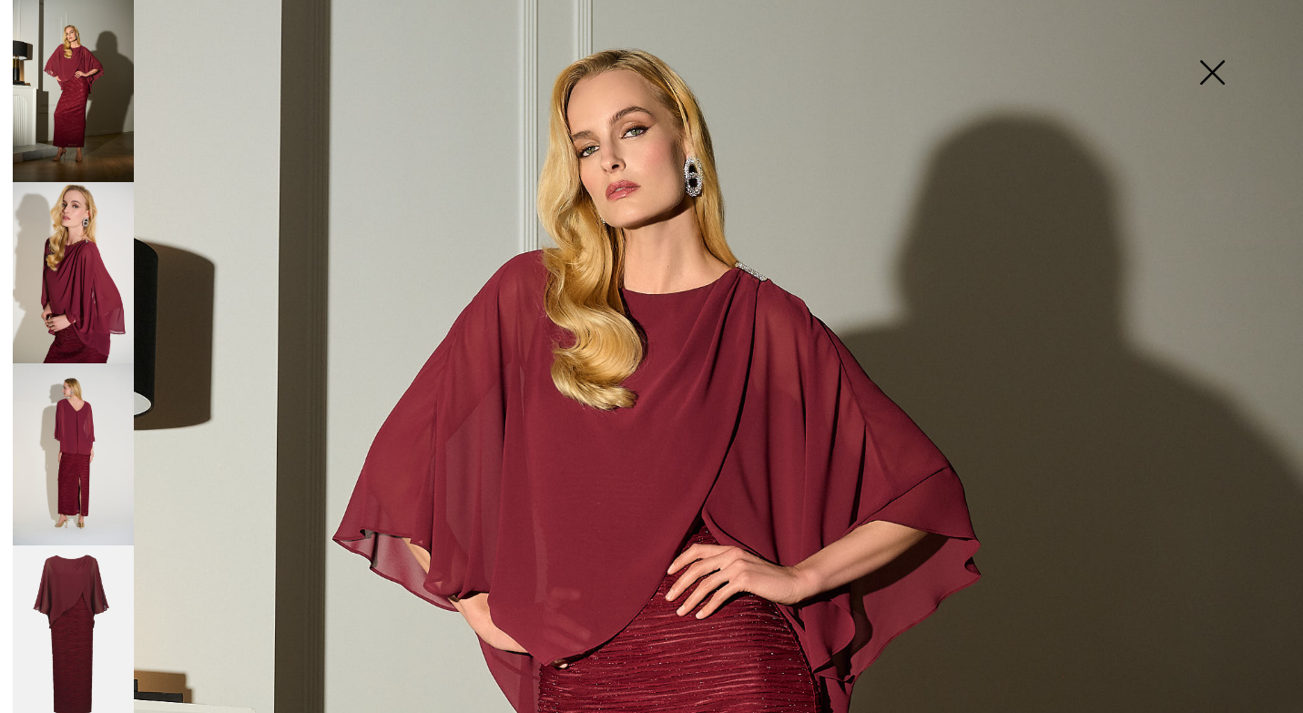
click at [1210, 69] on img at bounding box center [1211, 74] width 91 height 94
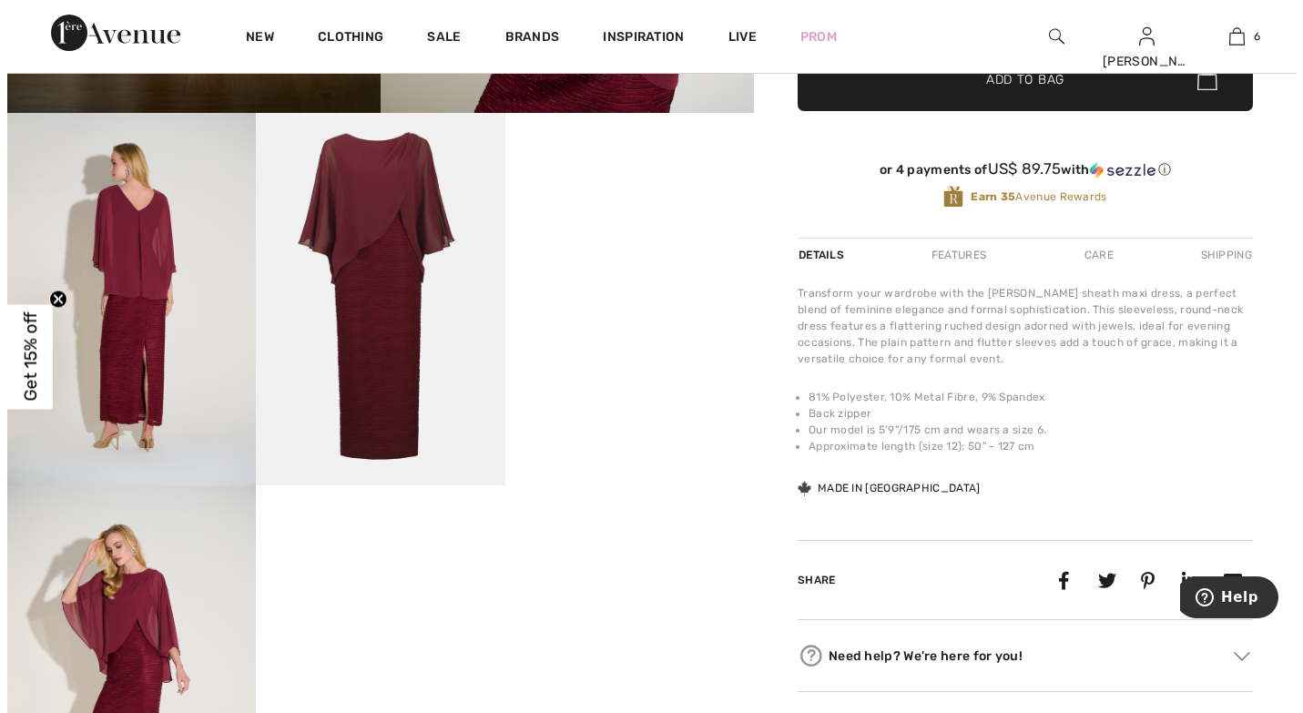
scroll to position [637, 0]
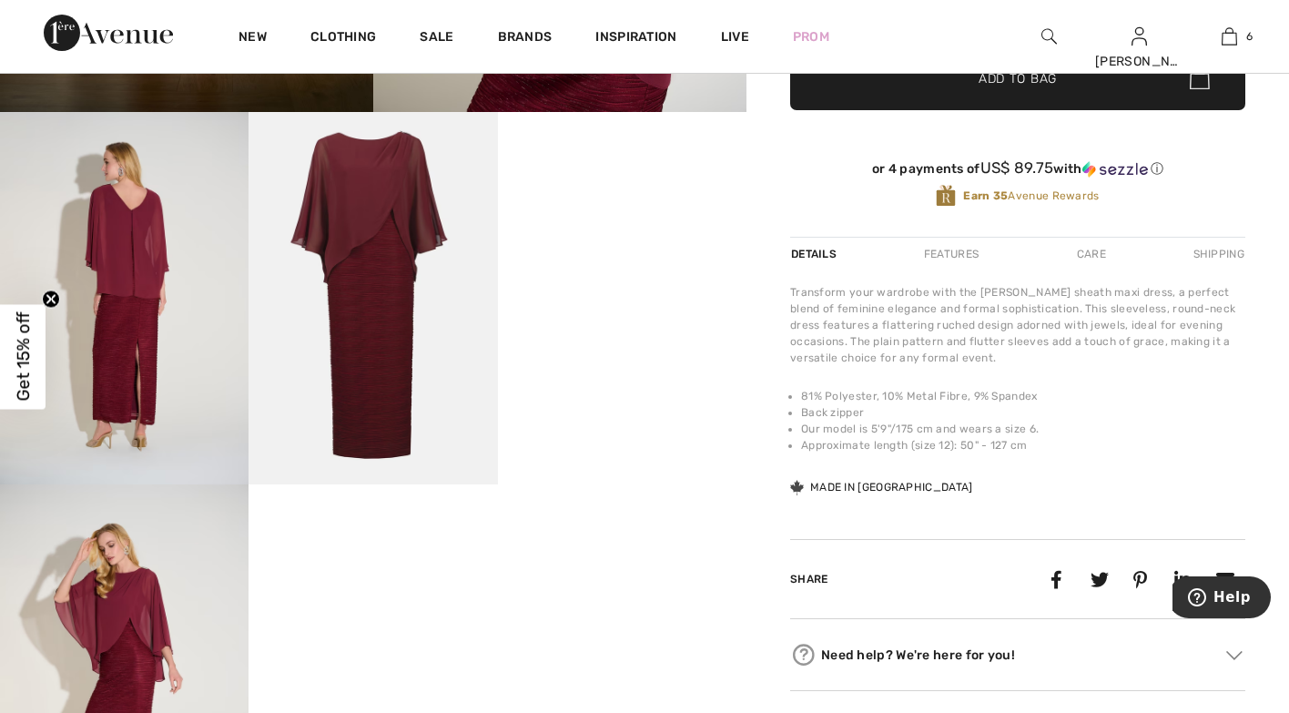
click at [441, 342] on img at bounding box center [373, 298] width 249 height 373
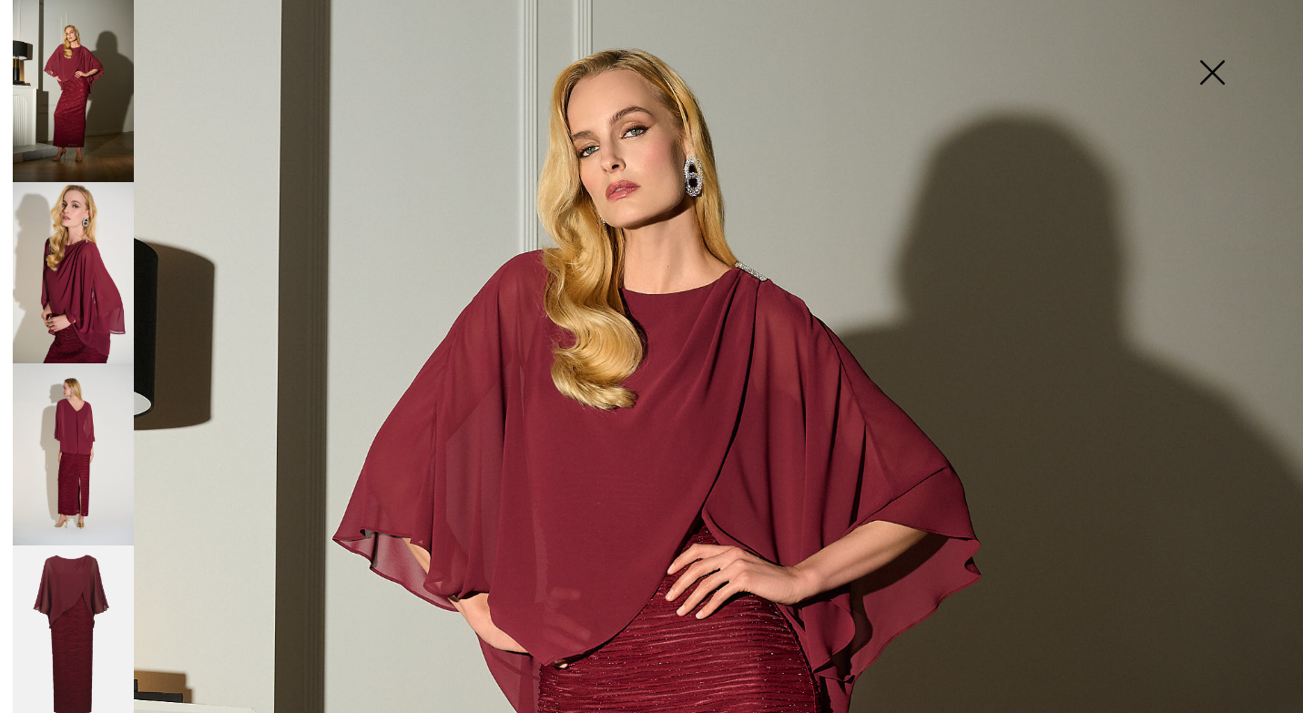
click at [73, 403] on img at bounding box center [73, 454] width 121 height 182
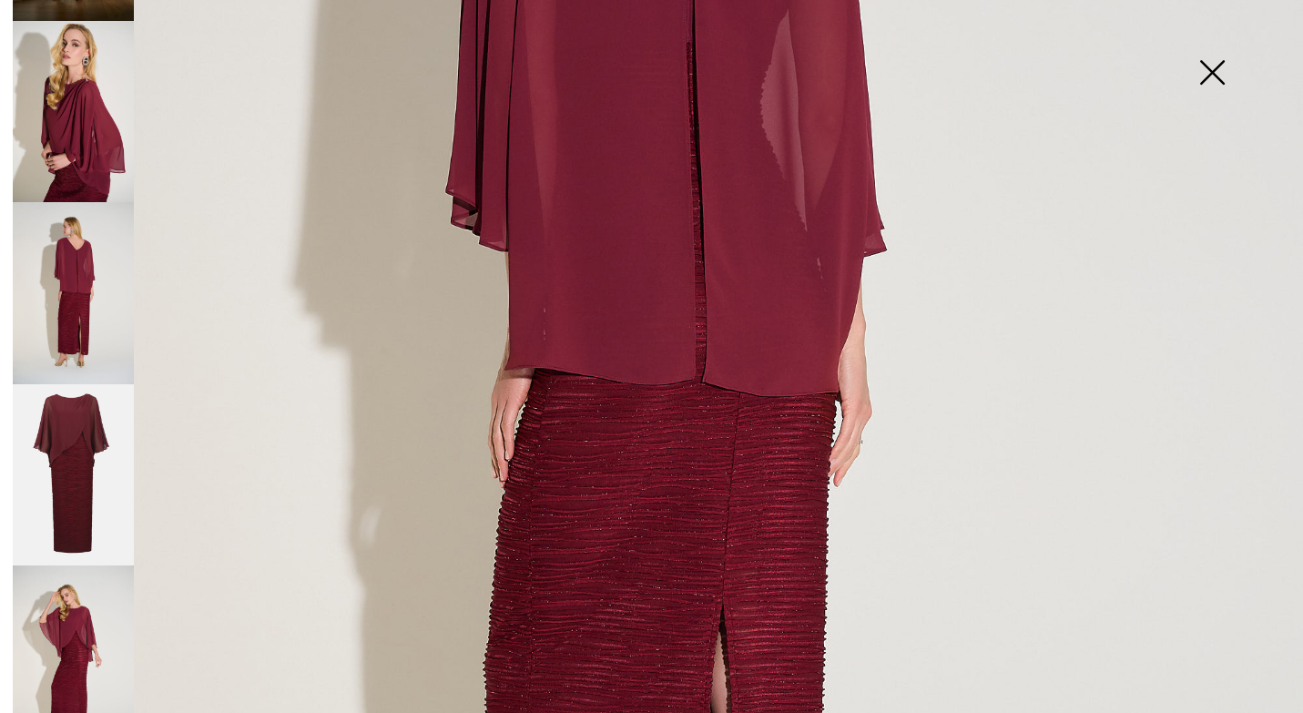
scroll to position [219, 0]
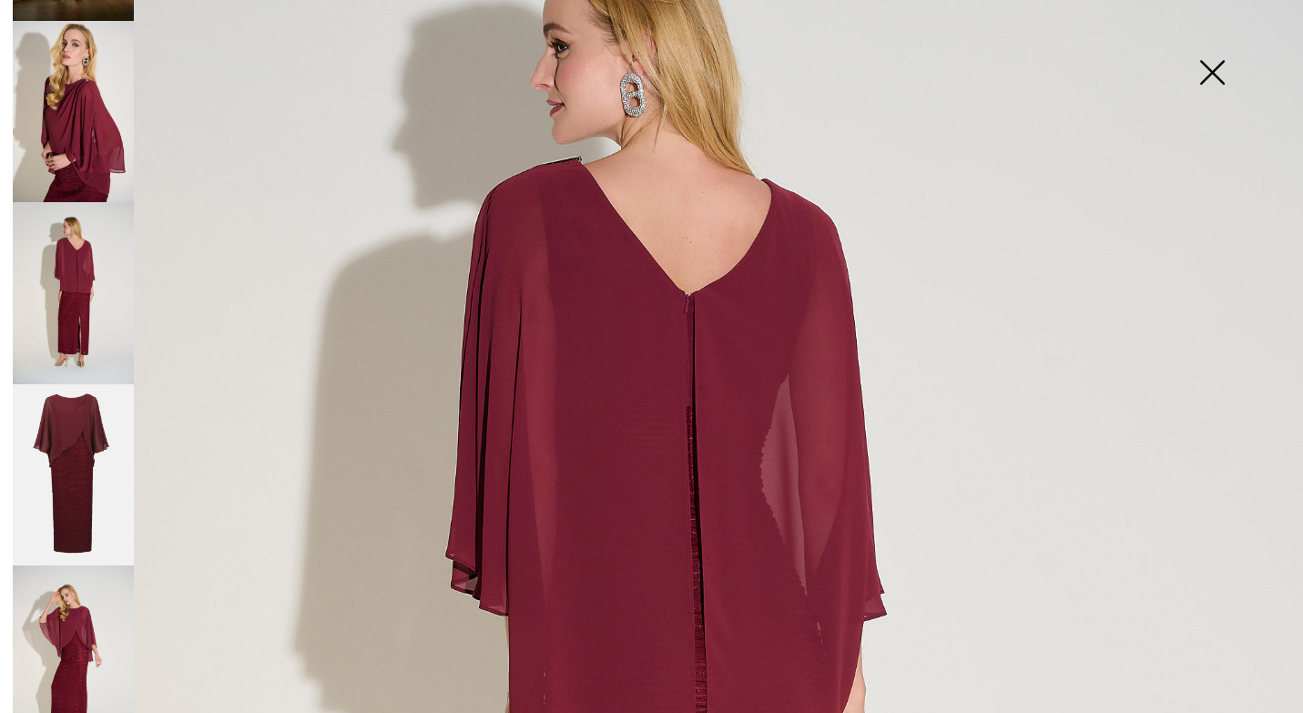
click at [60, 451] on img at bounding box center [73, 475] width 121 height 182
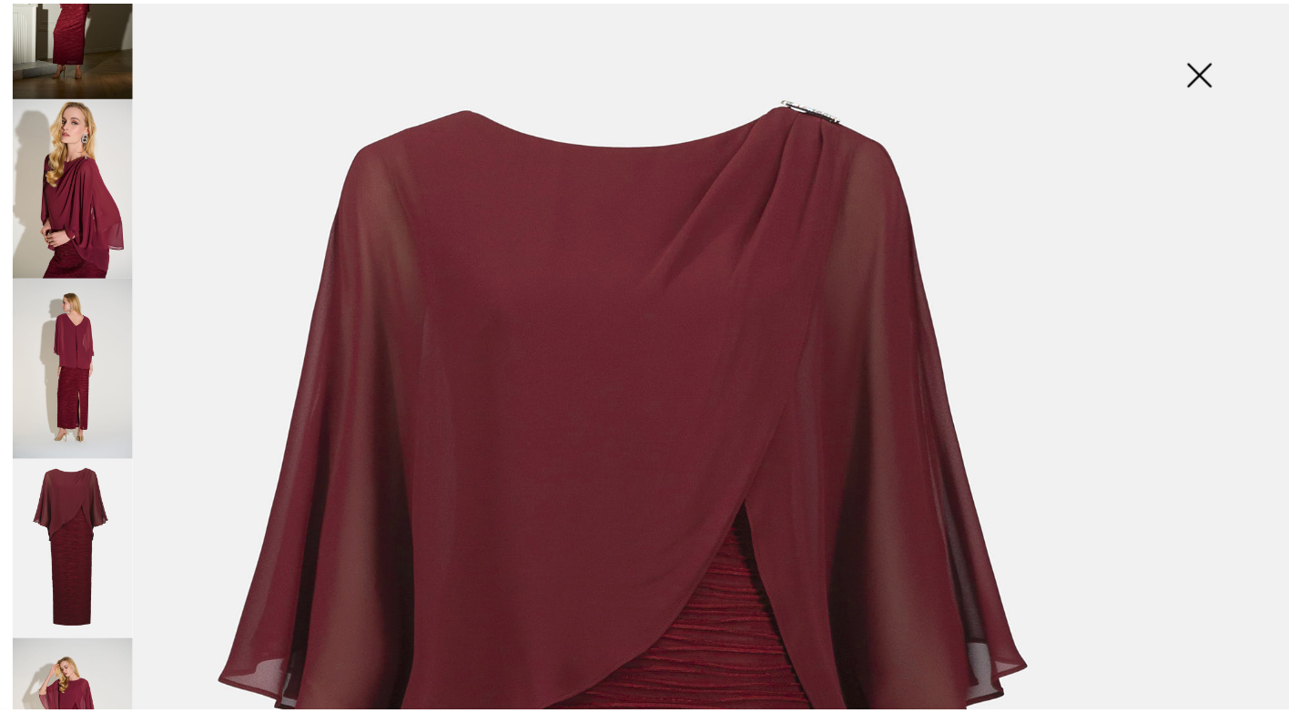
scroll to position [161, 0]
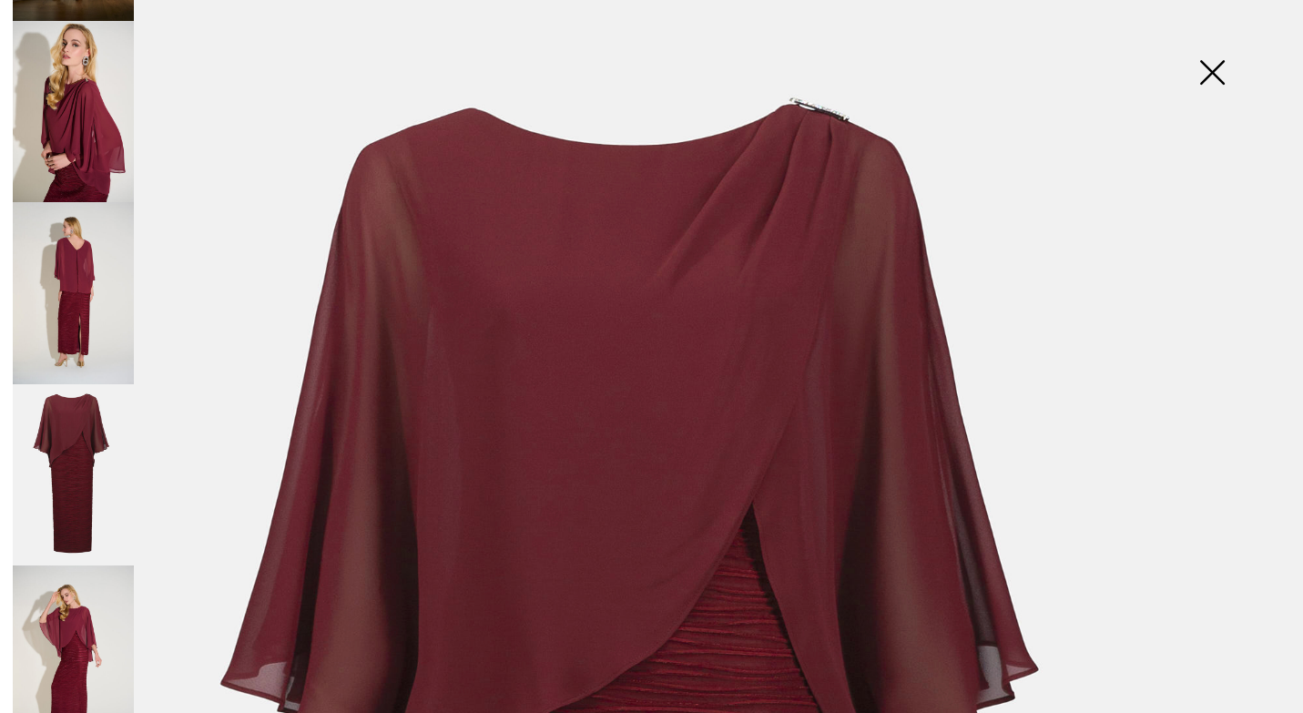
click at [1216, 67] on img at bounding box center [1211, 74] width 91 height 94
